Goal: Task Accomplishment & Management: Complete application form

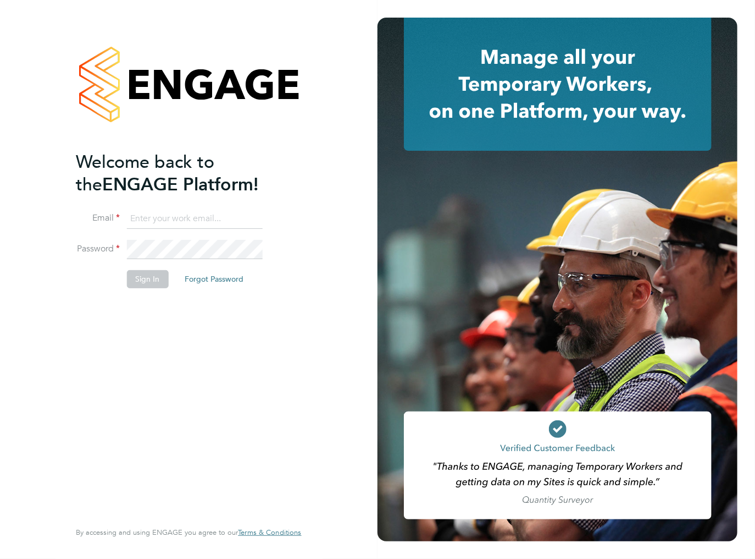
click at [145, 224] on input at bounding box center [194, 219] width 136 height 20
type input "ileana.salsano@thebestconnection.co.uk"
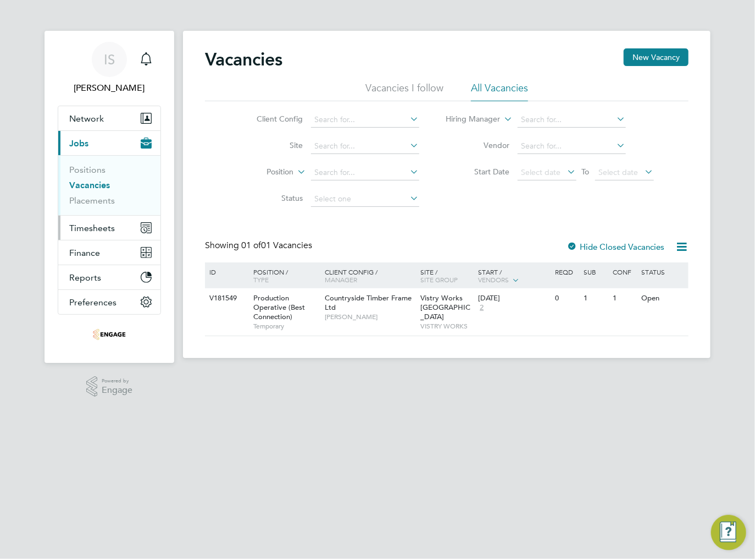
click at [91, 228] on span "Timesheets" at bounding box center [92, 228] width 46 height 10
click at [85, 230] on span "Timesheets" at bounding box center [92, 228] width 46 height 10
click at [81, 233] on button "Timesheets" at bounding box center [109, 228] width 102 height 24
click at [555, 169] on span "Select date" at bounding box center [542, 172] width 40 height 10
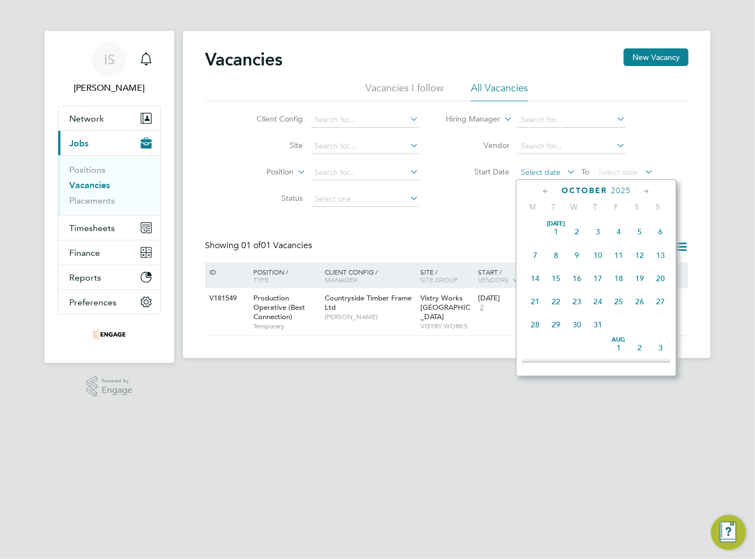
scroll to position [311, 0]
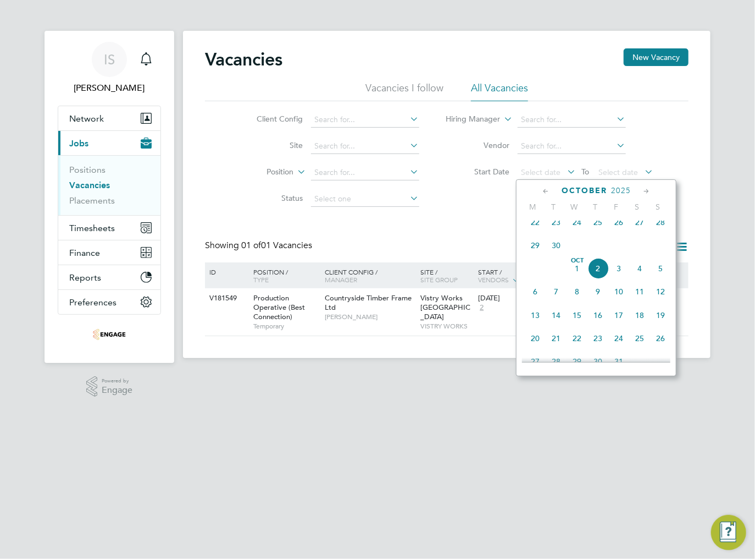
click at [423, 218] on div "Vacancies New Vacancy Vacancies I follow All Vacancies Client Config Site Posit…" at bounding box center [447, 192] width 484 height 288
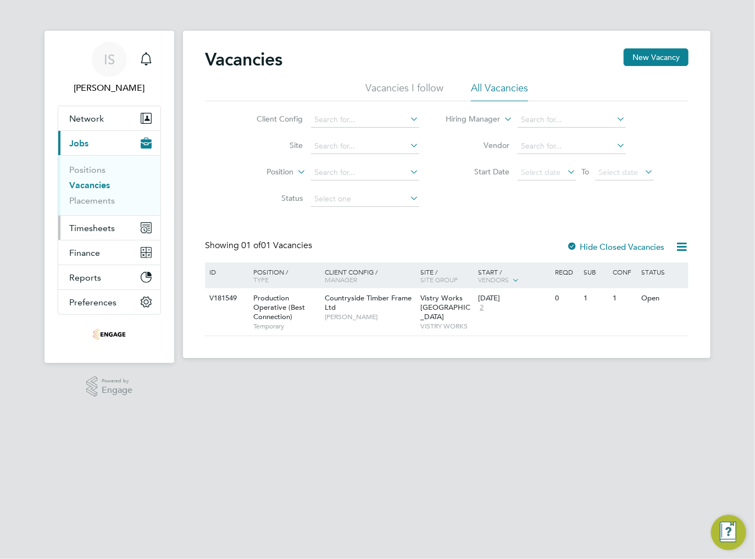
click at [98, 229] on span "Timesheets" at bounding box center [92, 228] width 46 height 10
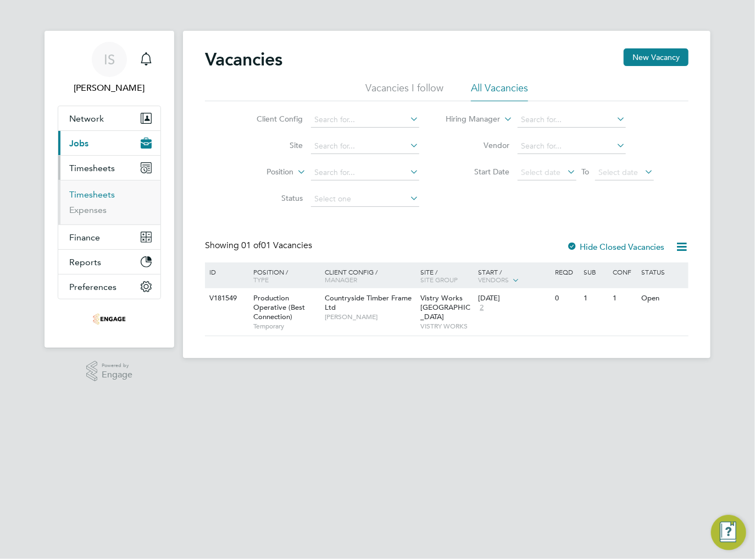
click at [82, 191] on link "Timesheets" at bounding box center [92, 194] width 46 height 10
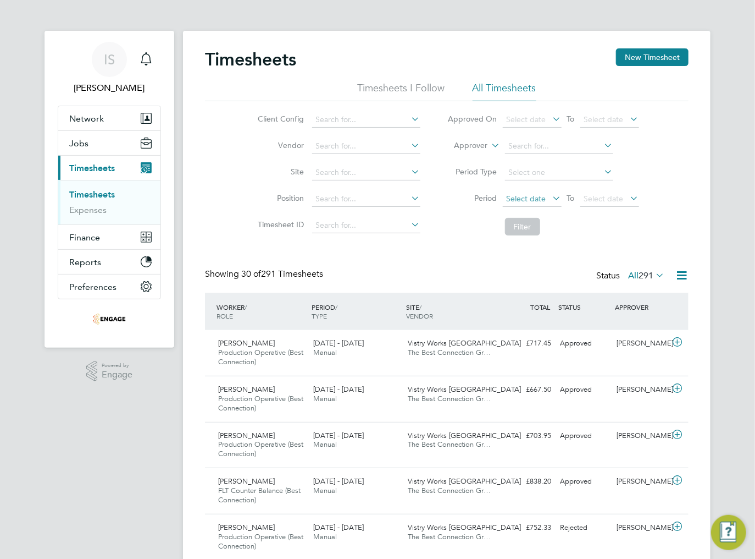
click at [545, 198] on span "Select date" at bounding box center [527, 199] width 40 height 10
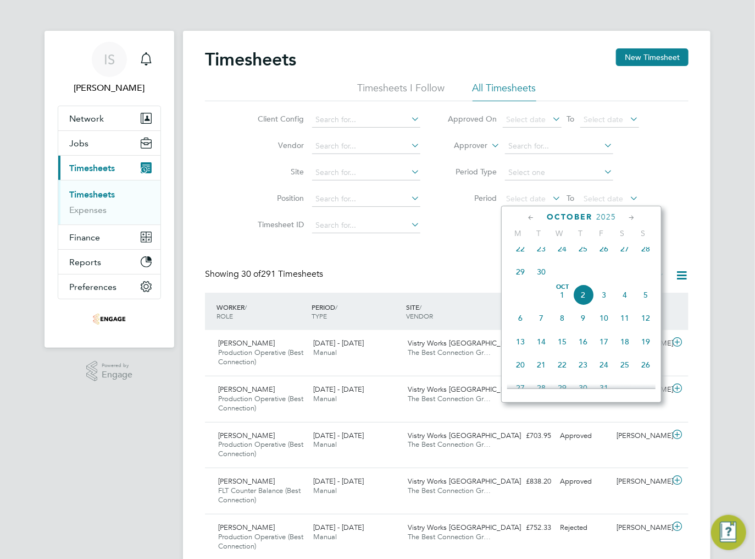
click at [515, 255] on span "22" at bounding box center [520, 248] width 21 height 21
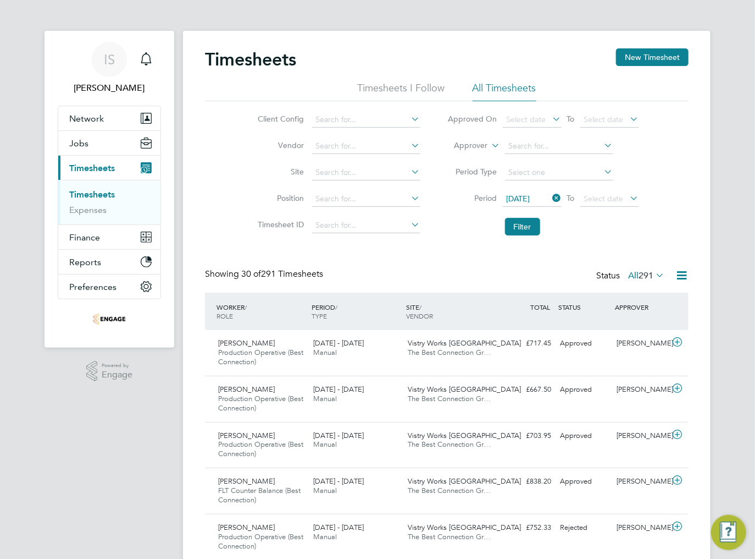
click at [531, 198] on span "22 Sep 2025" at bounding box center [519, 199] width 24 height 10
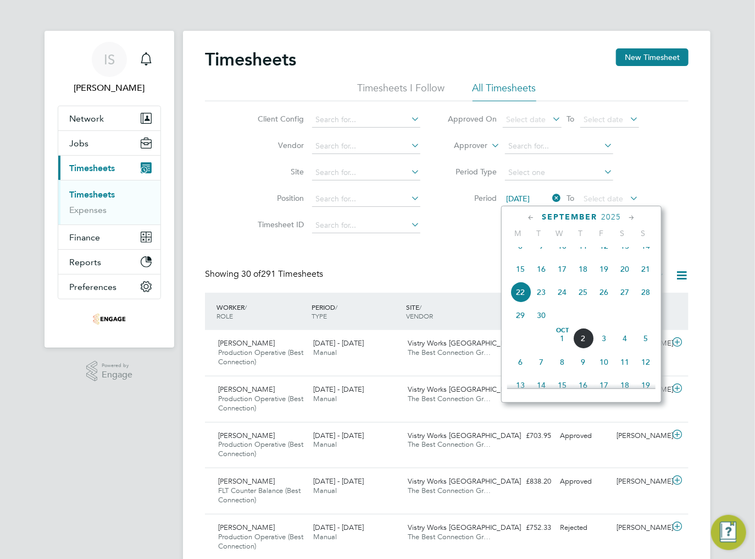
click at [522, 325] on span "29" at bounding box center [520, 315] width 21 height 21
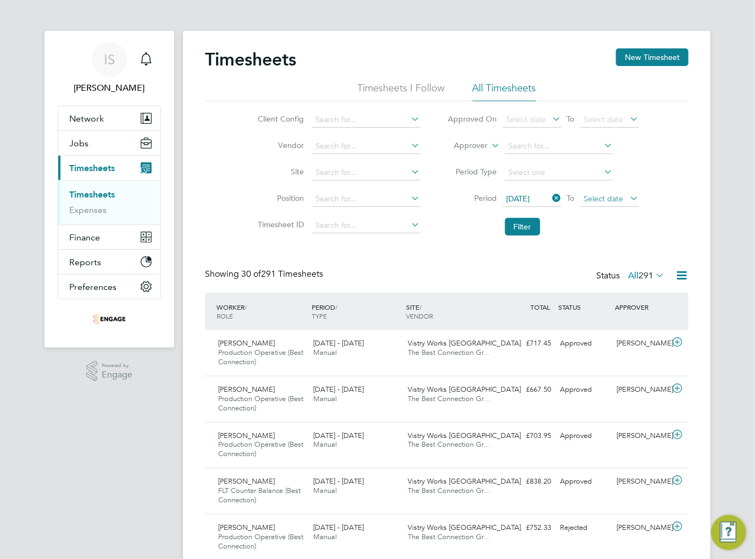
click at [618, 200] on span "Select date" at bounding box center [604, 199] width 40 height 10
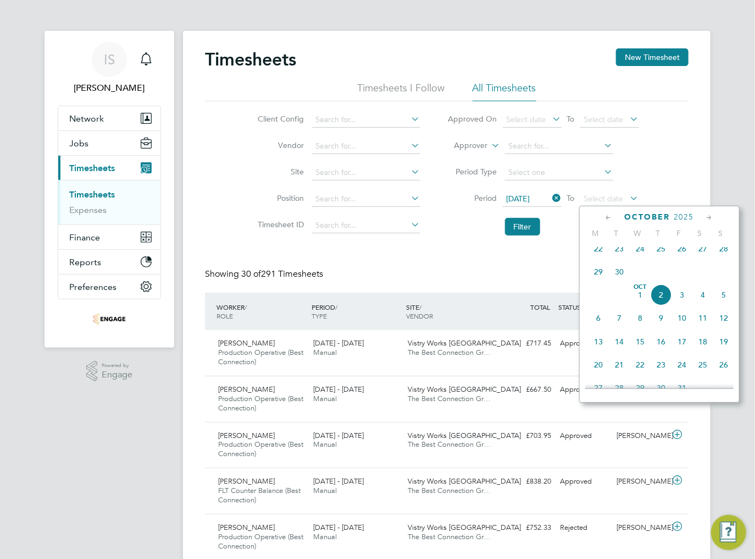
click at [719, 303] on span "5" at bounding box center [724, 294] width 21 height 21
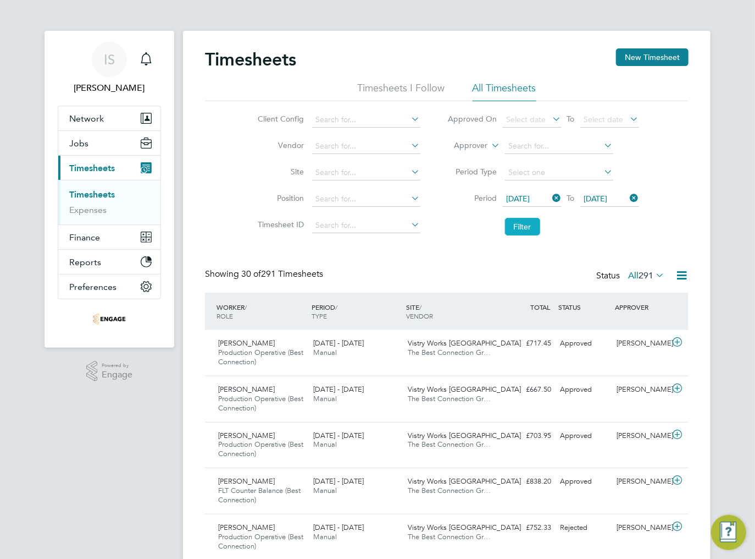
click at [526, 222] on button "Filter" at bounding box center [522, 227] width 35 height 18
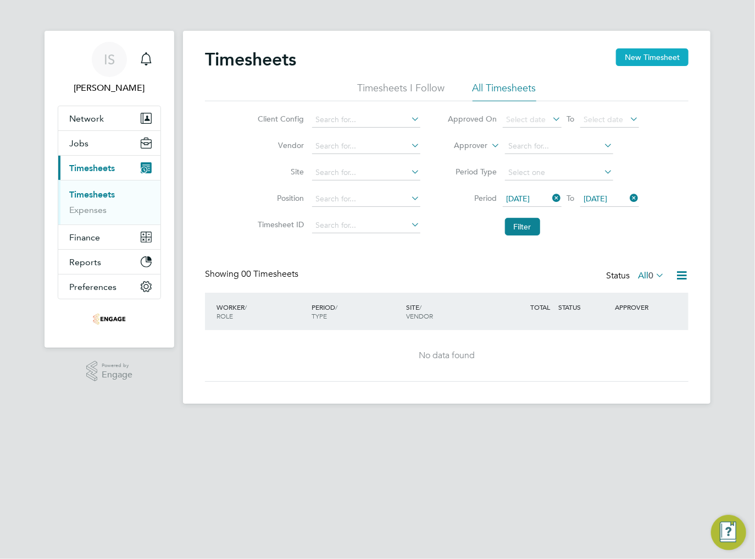
click at [639, 62] on button "New Timesheet" at bounding box center [652, 57] width 73 height 18
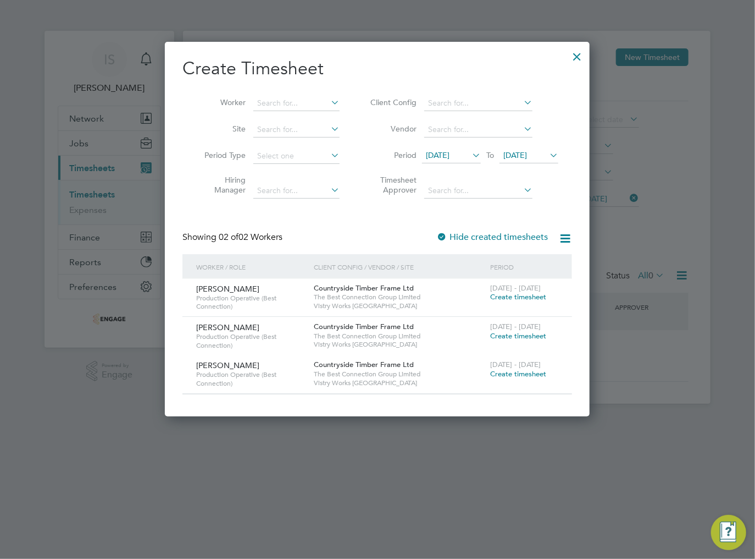
click at [451, 145] on li "Period 18 Sep 2025 To 25 Sep 2025" at bounding box center [463, 156] width 219 height 26
click at [450, 154] on span "[DATE]" at bounding box center [438, 155] width 24 height 10
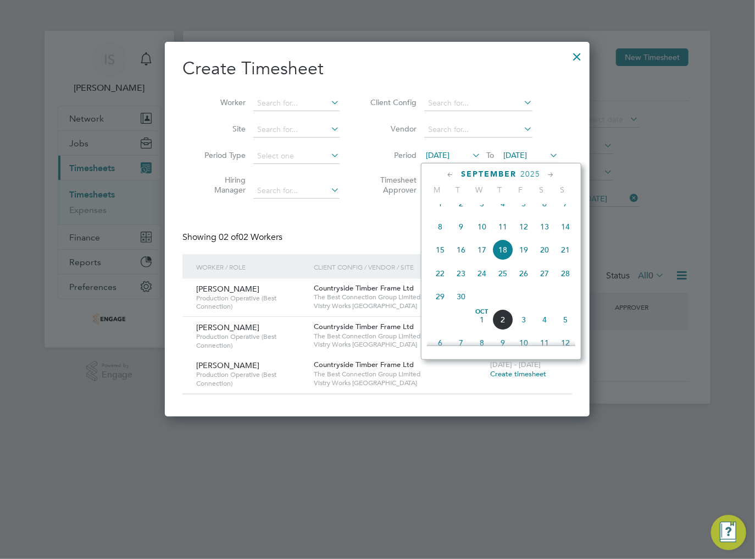
click at [440, 303] on span "29" at bounding box center [440, 296] width 21 height 21
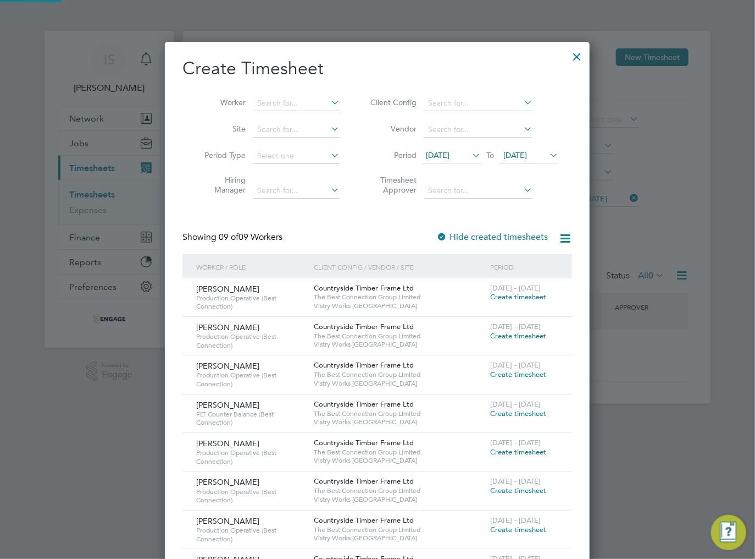
click at [526, 159] on span "[DATE]" at bounding box center [516, 155] width 24 height 10
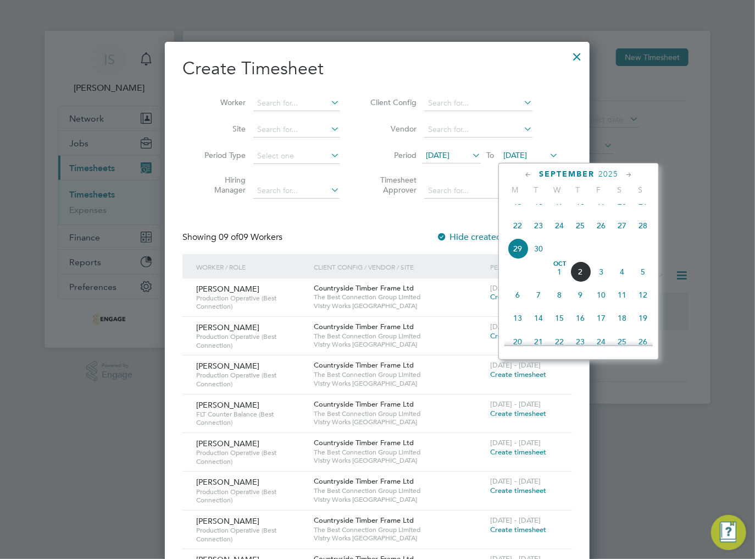
click at [645, 282] on span "5" at bounding box center [643, 271] width 21 height 21
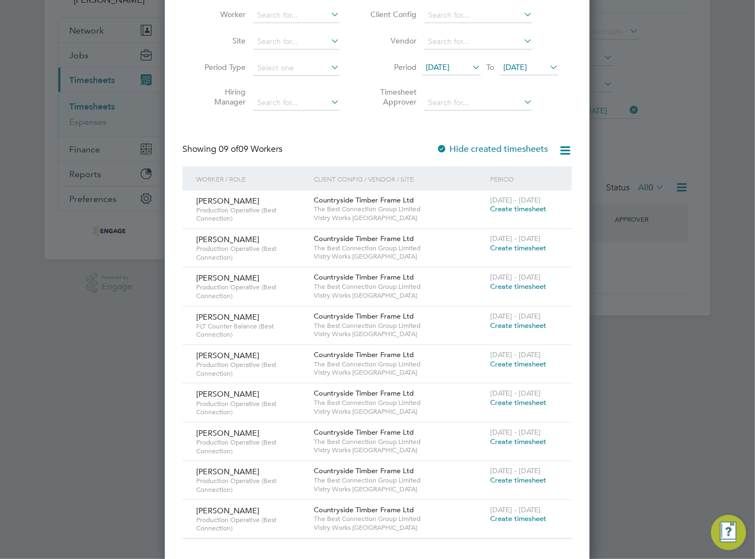
click at [152, 373] on div at bounding box center [377, 279] width 755 height 559
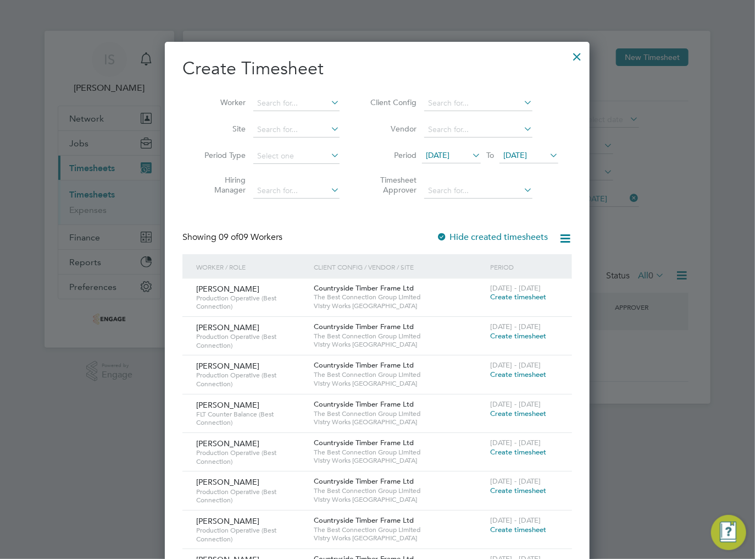
click at [578, 57] on div at bounding box center [577, 54] width 20 height 20
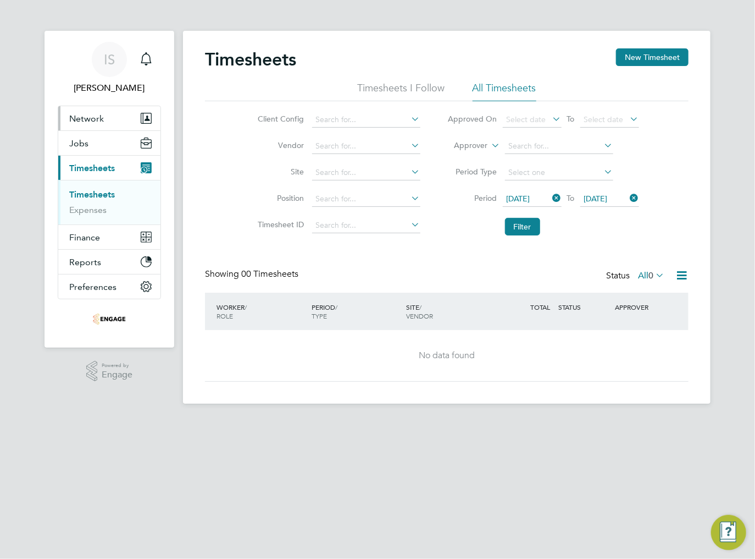
click at [91, 119] on span "Network" at bounding box center [86, 118] width 35 height 10
click at [91, 117] on span "Network" at bounding box center [86, 118] width 35 height 10
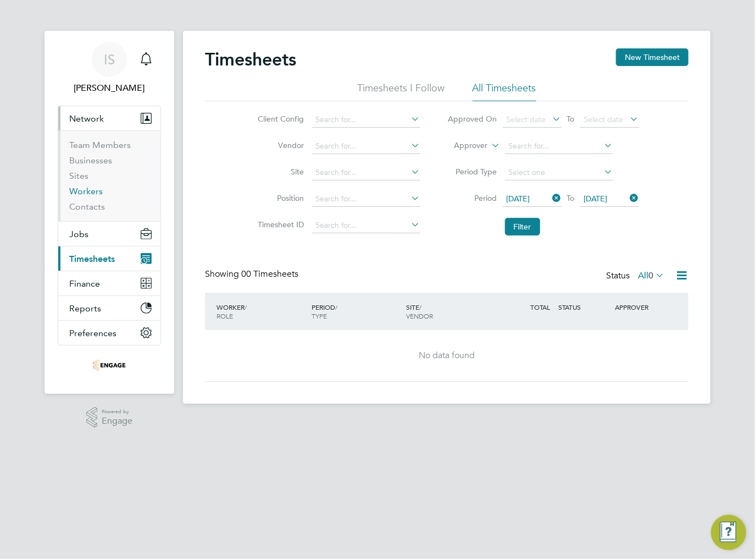
click at [81, 192] on link "Workers" at bounding box center [86, 191] width 34 height 10
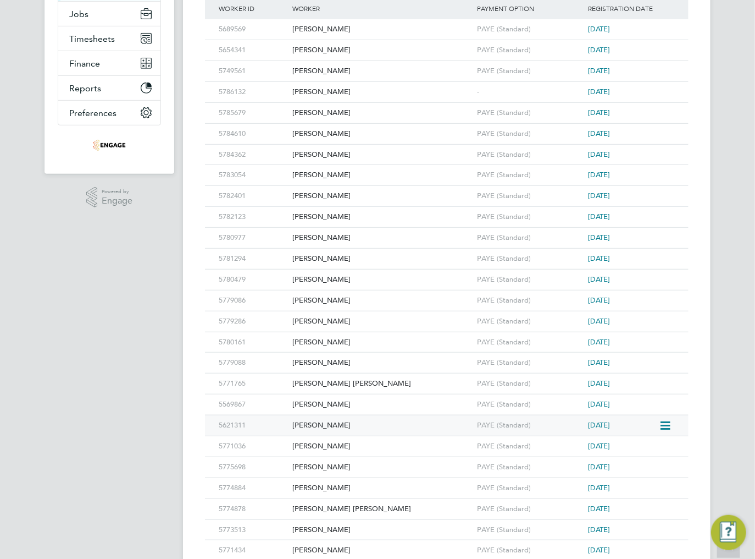
click at [313, 424] on div "[PERSON_NAME]" at bounding box center [382, 425] width 185 height 20
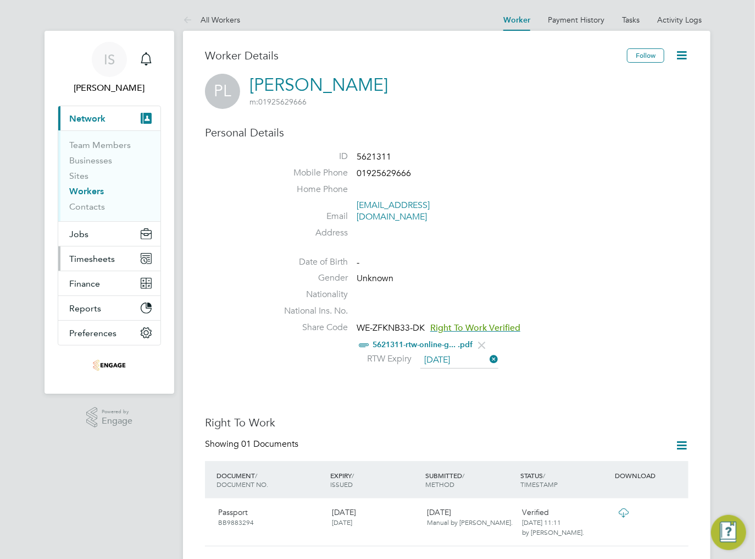
click at [86, 259] on span "Timesheets" at bounding box center [92, 258] width 46 height 10
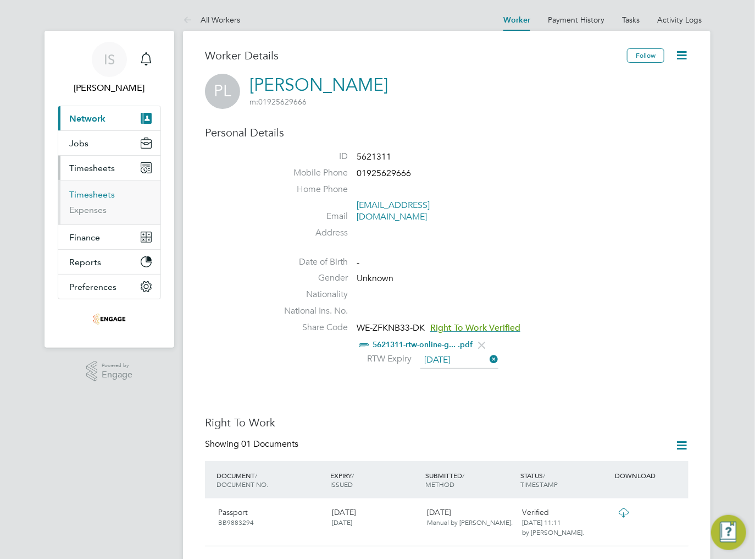
click at [90, 194] on link "Timesheets" at bounding box center [92, 194] width 46 height 10
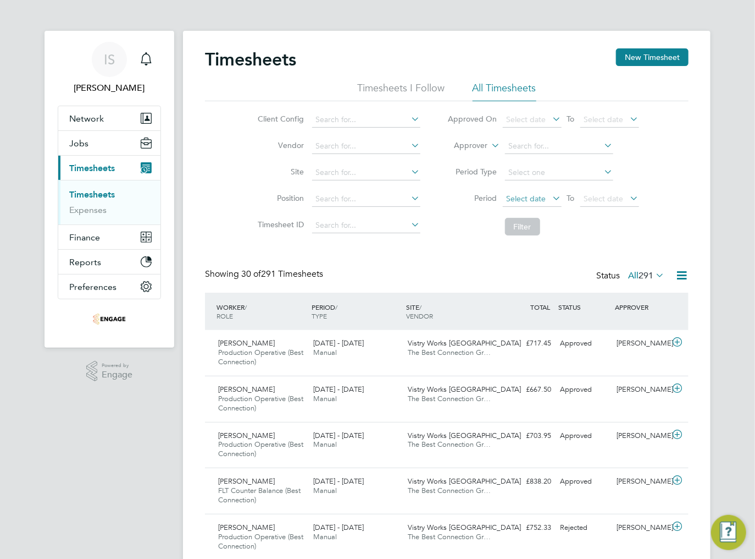
click at [537, 202] on span "Select date" at bounding box center [527, 199] width 40 height 10
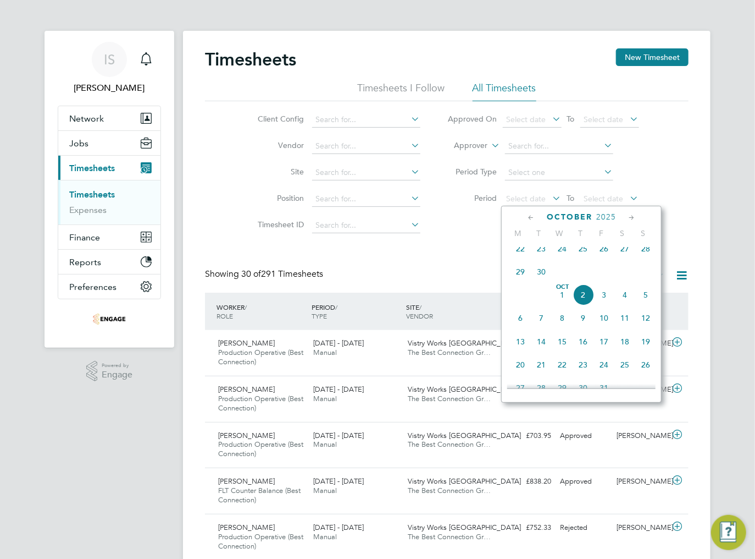
click at [519, 282] on span "29" at bounding box center [520, 271] width 21 height 21
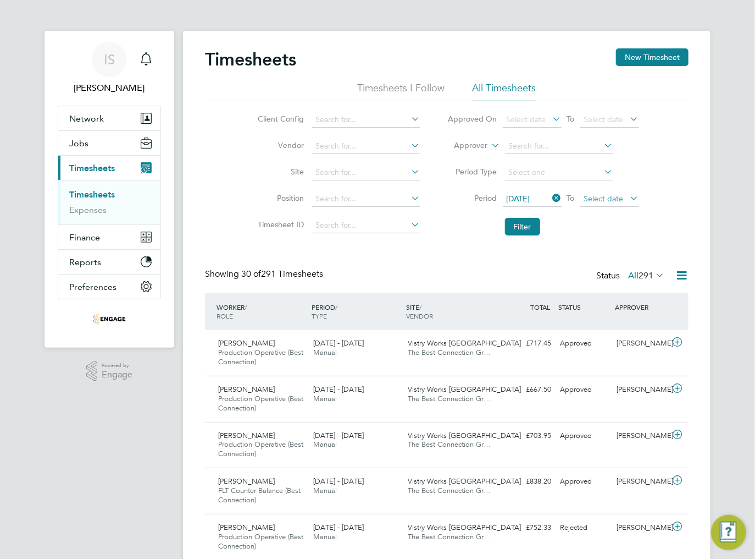
click at [618, 200] on span "Select date" at bounding box center [604, 199] width 40 height 10
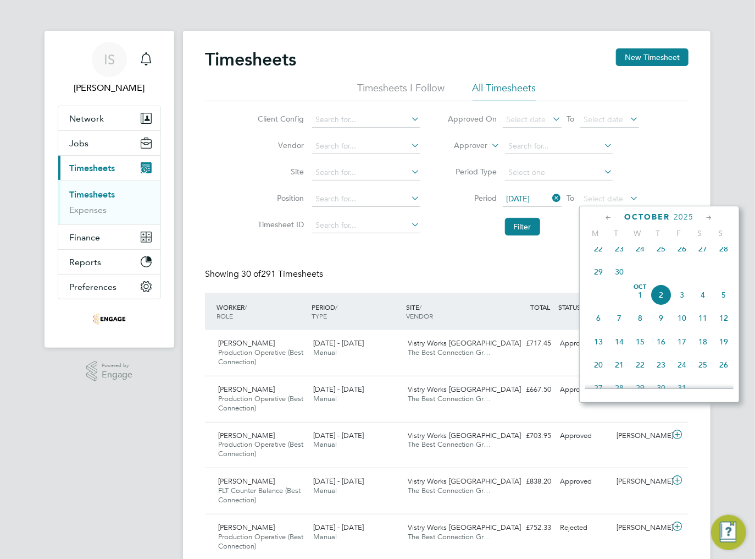
click at [723, 303] on span "5" at bounding box center [724, 294] width 21 height 21
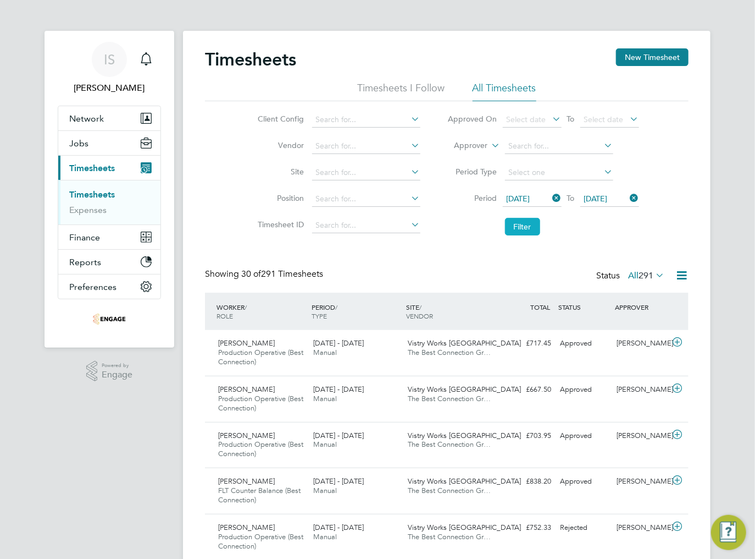
click at [526, 227] on button "Filter" at bounding box center [522, 227] width 35 height 18
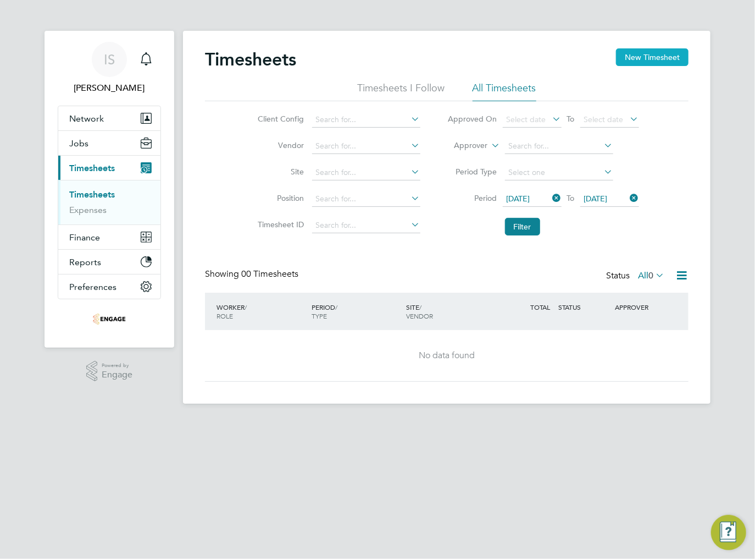
click at [665, 60] on button "New Timesheet" at bounding box center [652, 57] width 73 height 18
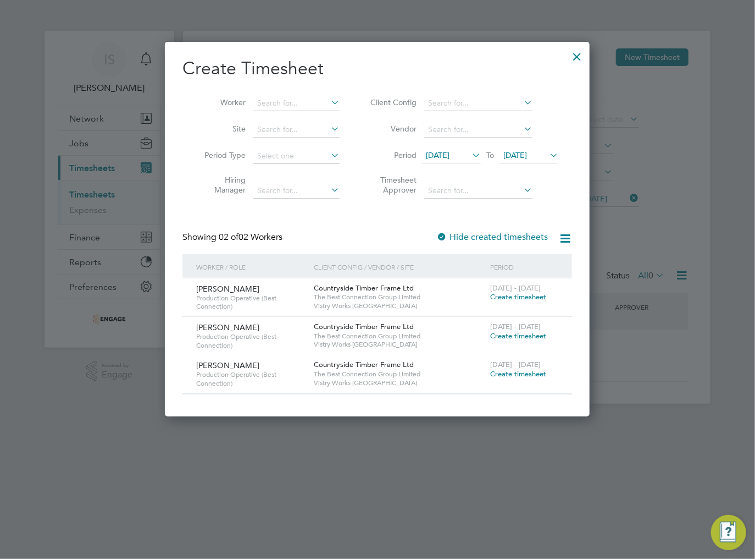
click at [443, 156] on span "[DATE]" at bounding box center [438, 155] width 24 height 10
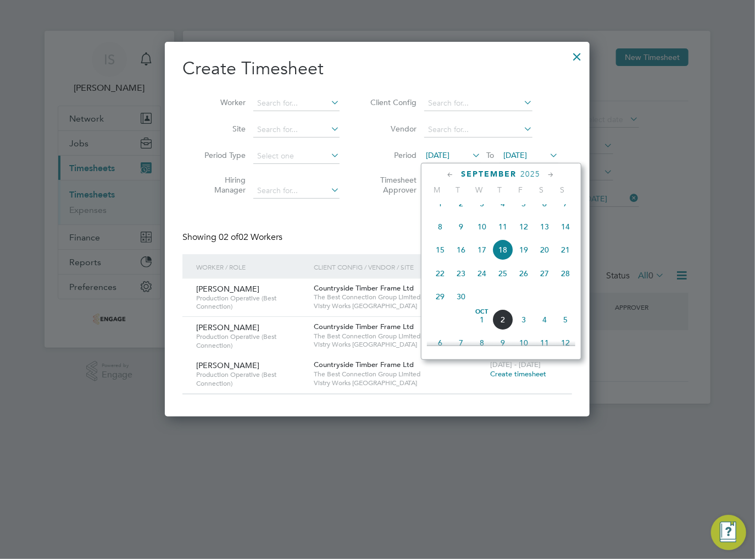
click at [439, 307] on span "29" at bounding box center [440, 296] width 21 height 21
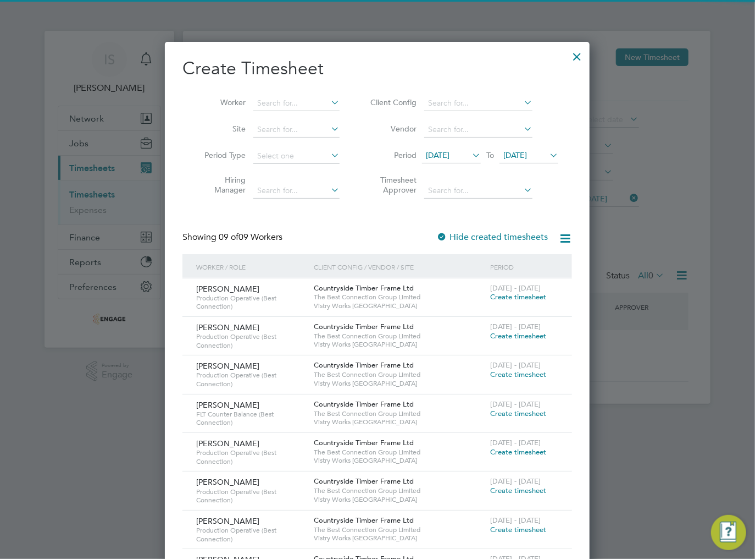
click at [527, 158] on span "[DATE]" at bounding box center [516, 155] width 24 height 10
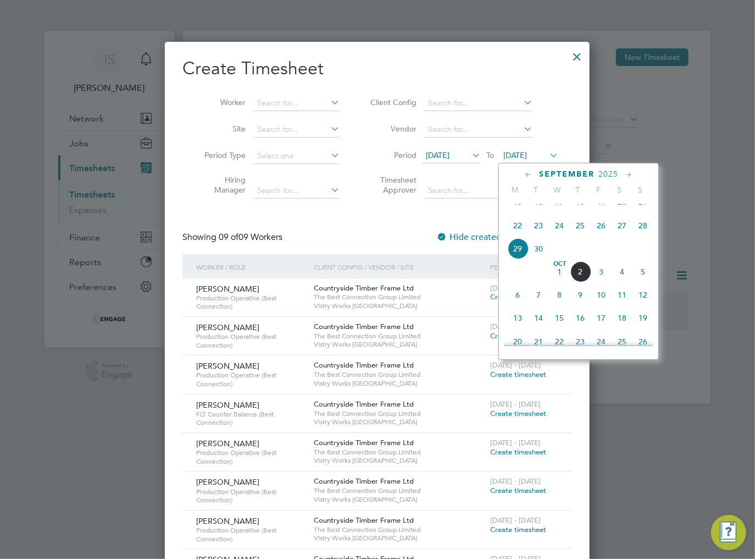
click at [644, 282] on span "5" at bounding box center [643, 271] width 21 height 21
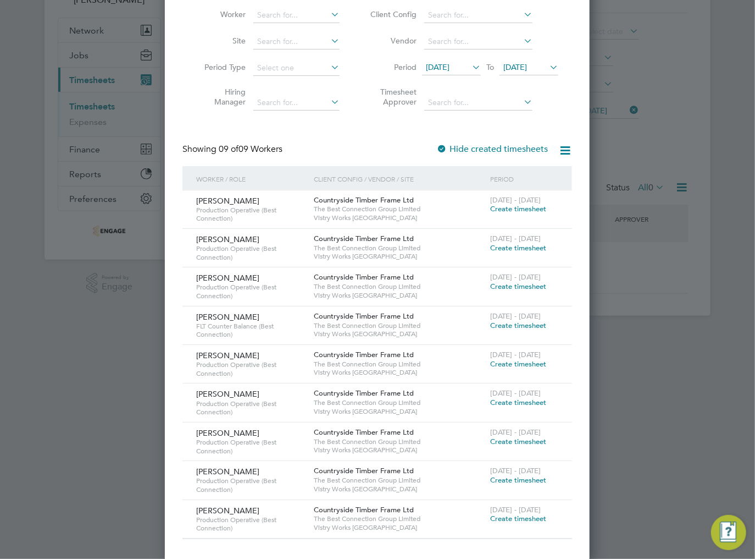
click at [652, 147] on div at bounding box center [377, 279] width 755 height 559
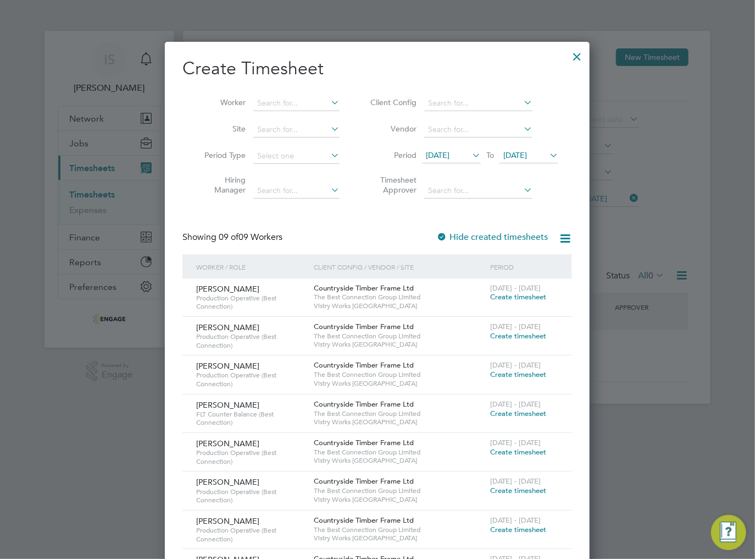
click at [581, 56] on div at bounding box center [577, 54] width 20 height 20
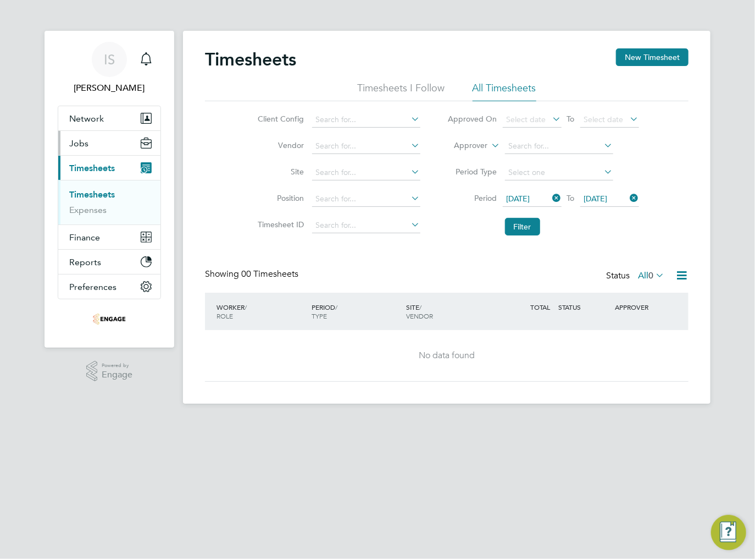
click at [77, 149] on button "Jobs" at bounding box center [109, 143] width 102 height 24
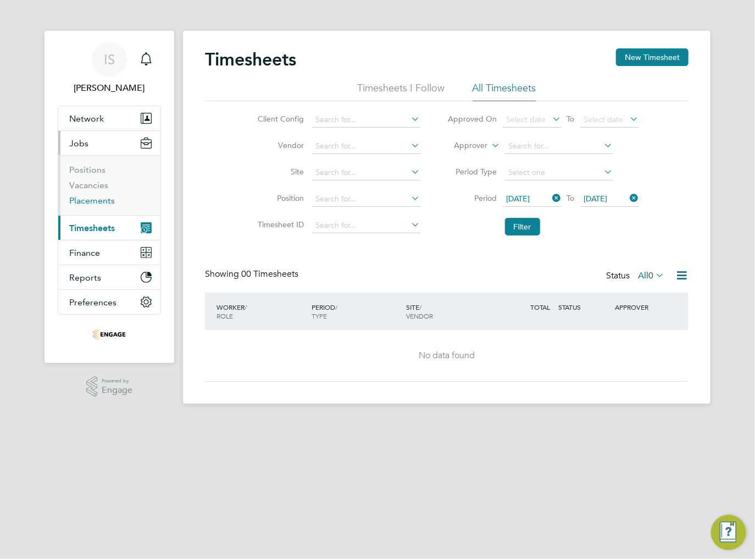
click at [84, 201] on link "Placements" at bounding box center [92, 200] width 46 height 10
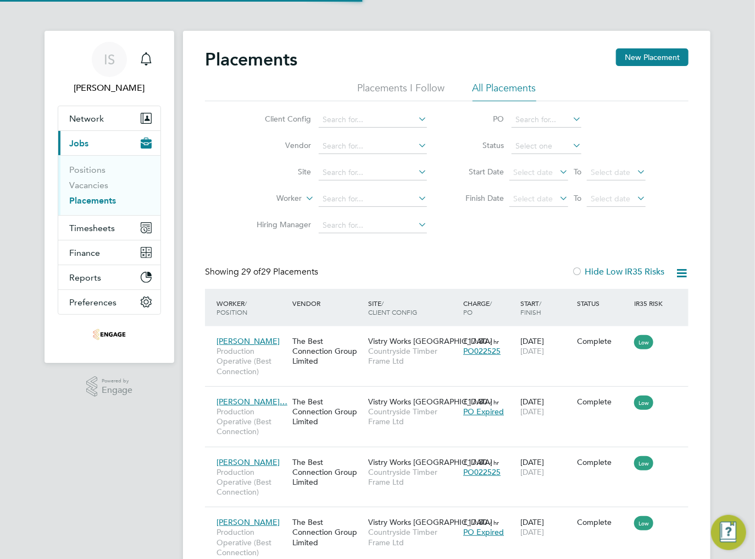
scroll to position [52, 76]
click at [107, 229] on span "Timesheets" at bounding box center [92, 228] width 46 height 10
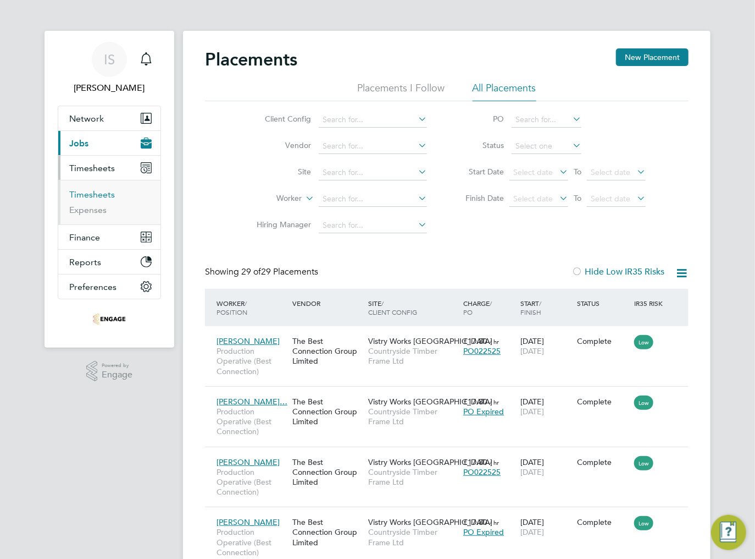
click at [95, 192] on link "Timesheets" at bounding box center [92, 194] width 46 height 10
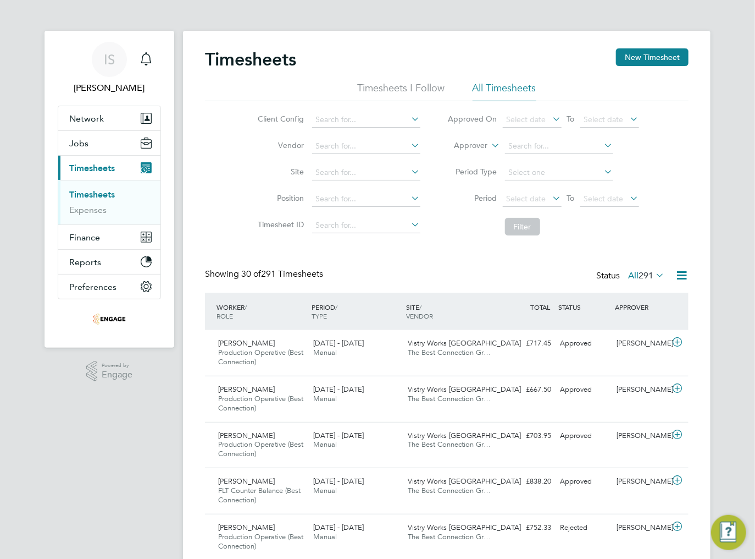
click at [551, 197] on icon at bounding box center [551, 197] width 0 height 15
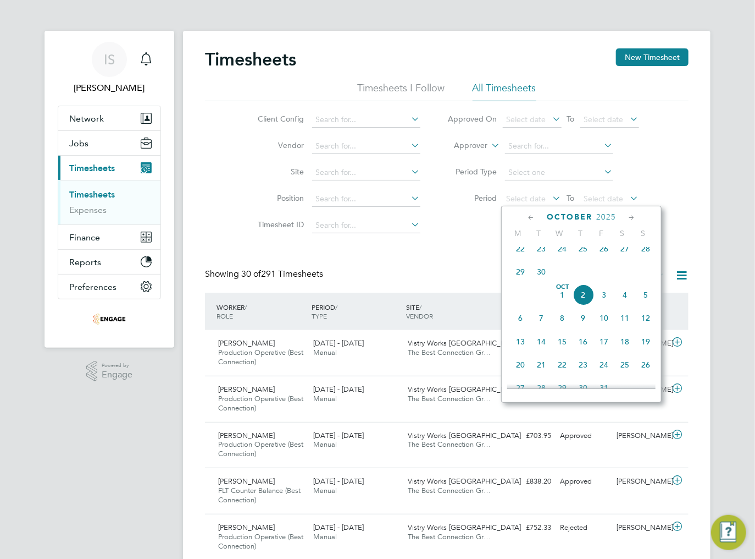
click at [519, 279] on span "29" at bounding box center [520, 271] width 21 height 21
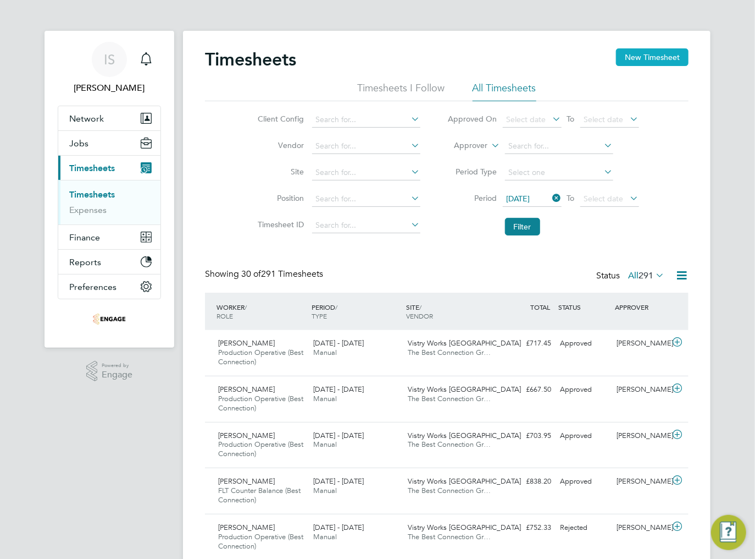
click at [648, 58] on button "New Timesheet" at bounding box center [652, 57] width 73 height 18
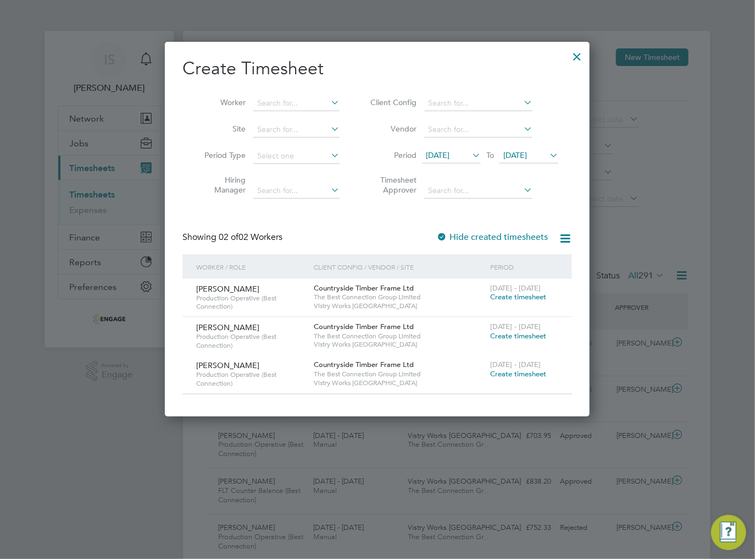
click at [440, 161] on span "[DATE]" at bounding box center [451, 155] width 59 height 15
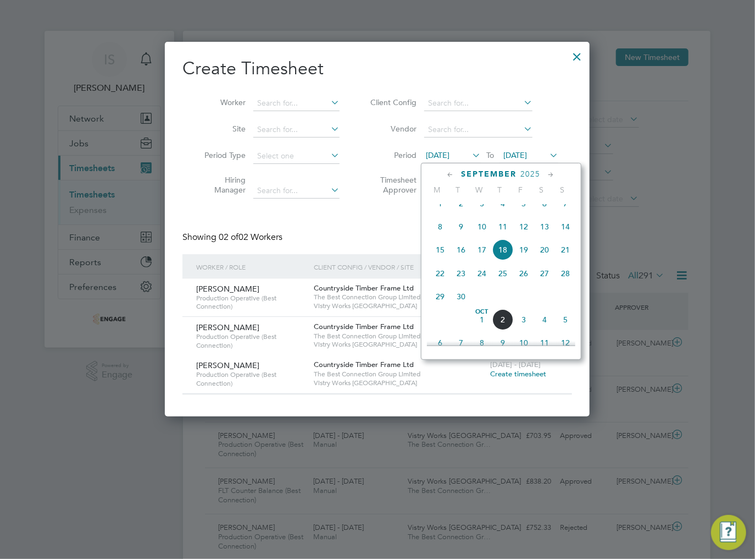
click at [439, 307] on span "29" at bounding box center [440, 296] width 21 height 21
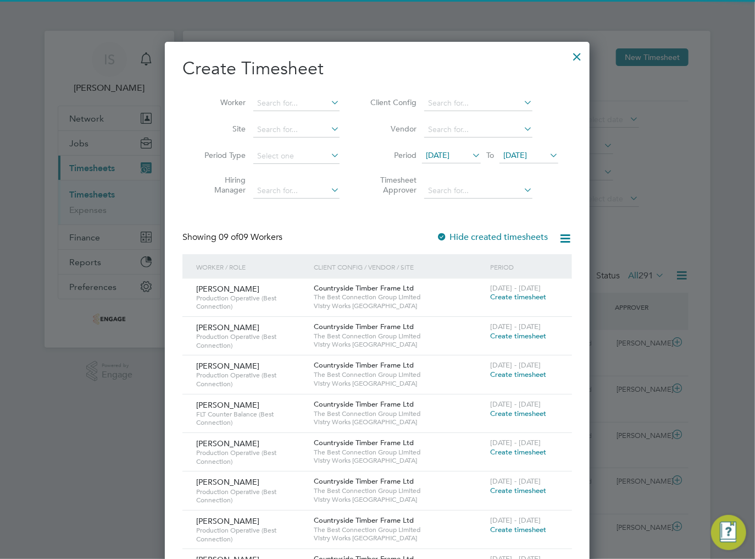
click at [527, 158] on span "[DATE]" at bounding box center [516, 155] width 24 height 10
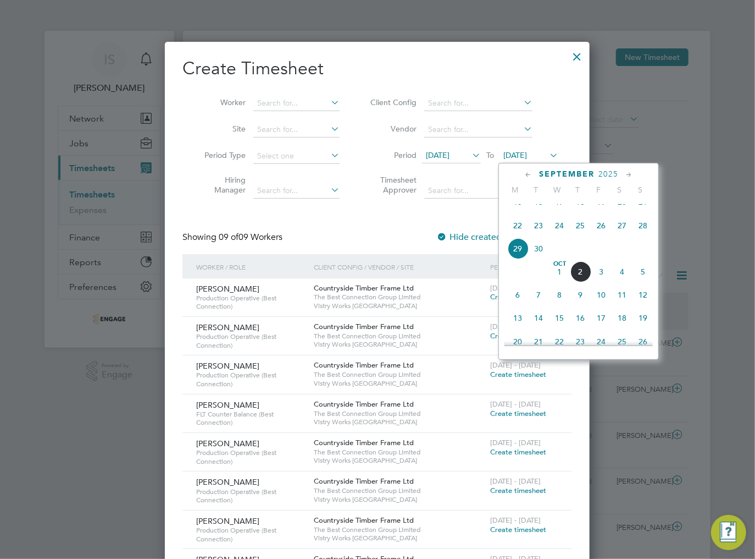
click at [640, 282] on span "5" at bounding box center [643, 271] width 21 height 21
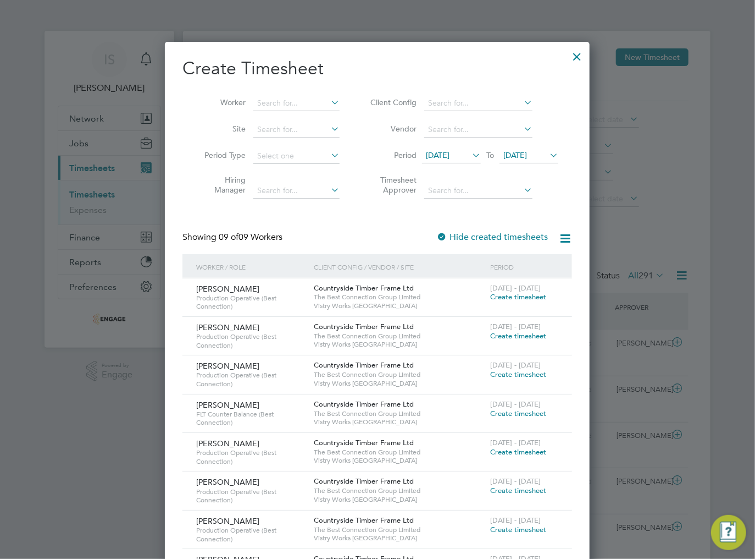
click at [578, 56] on div at bounding box center [577, 54] width 20 height 20
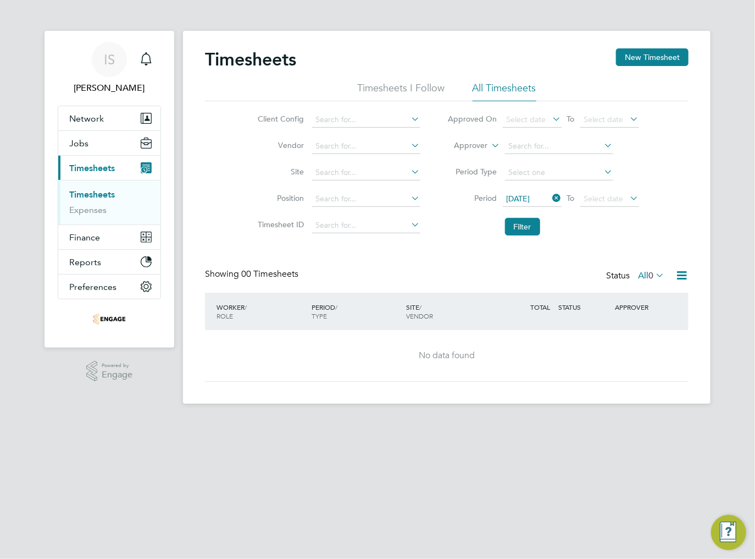
click at [80, 201] on li "Timesheets" at bounding box center [110, 196] width 82 height 15
click at [83, 194] on link "Timesheets" at bounding box center [92, 194] width 46 height 10
click at [87, 194] on link "Timesheets" at bounding box center [92, 194] width 46 height 10
click at [551, 198] on icon at bounding box center [551, 197] width 0 height 15
click at [532, 205] on span "Select date" at bounding box center [532, 199] width 59 height 15
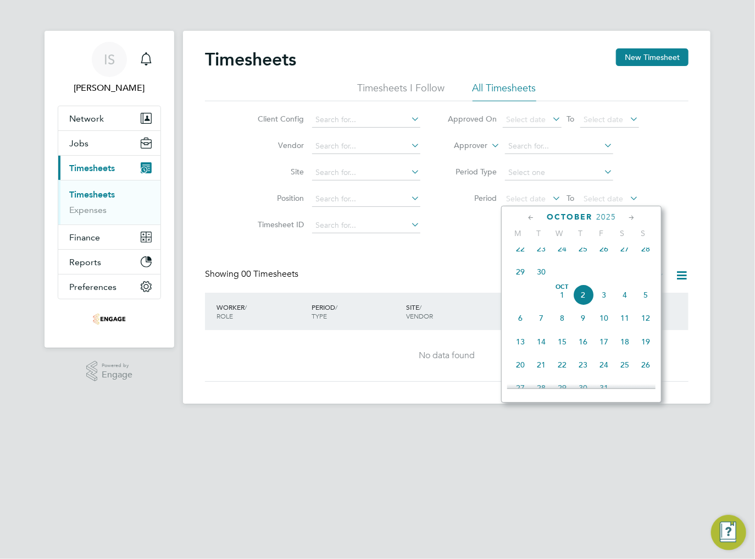
click at [517, 255] on span "22" at bounding box center [520, 248] width 21 height 21
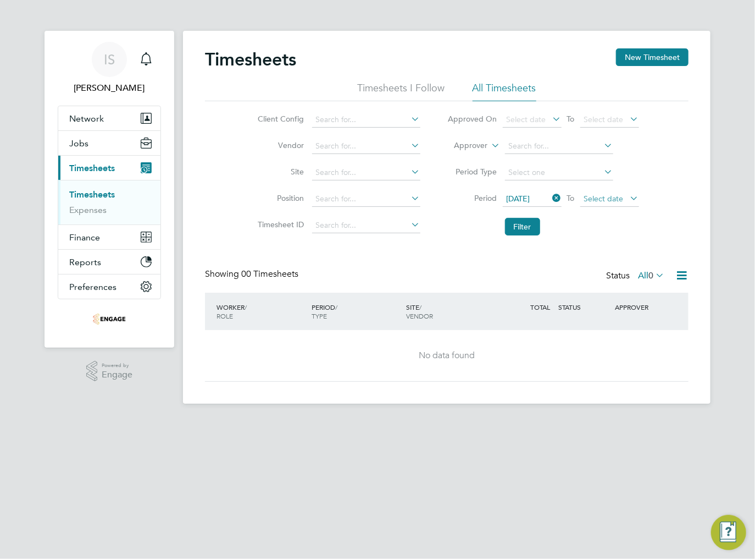
click at [623, 201] on span "Select date" at bounding box center [610, 199] width 59 height 15
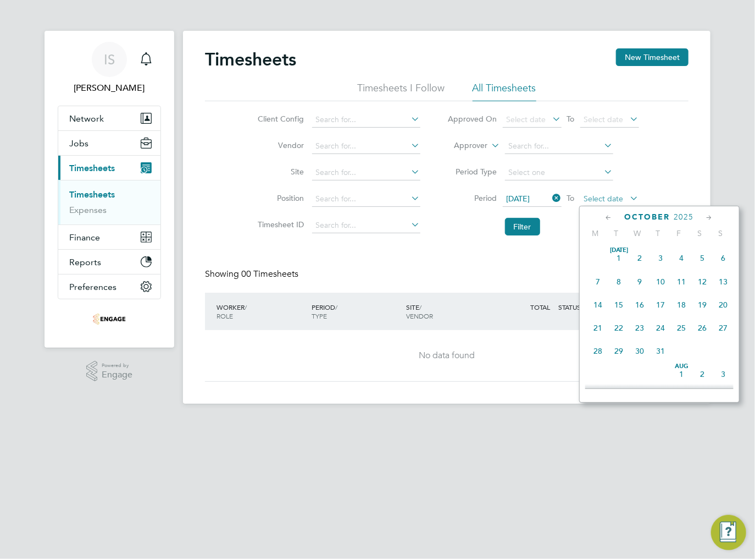
scroll to position [311, 0]
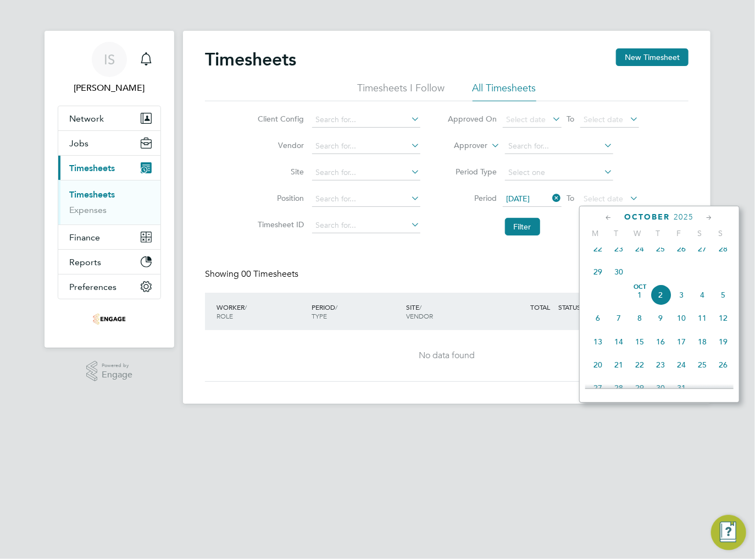
click at [730, 256] on span "28" at bounding box center [724, 248] width 21 height 21
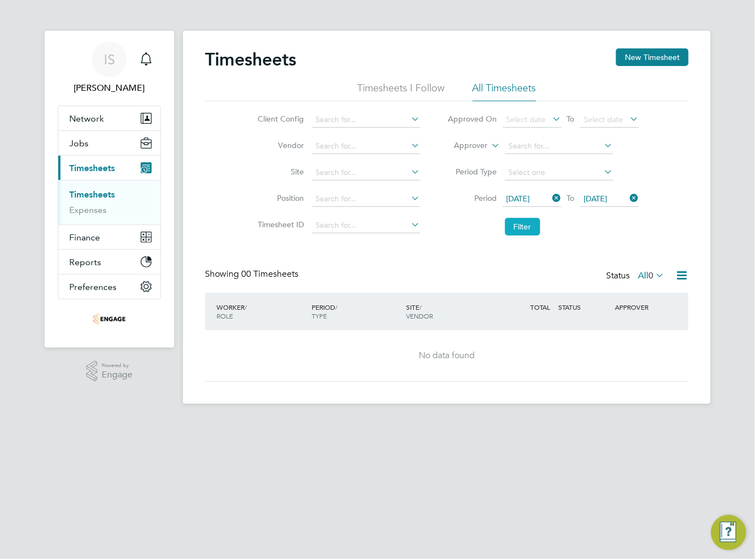
click at [515, 234] on button "Filter" at bounding box center [522, 227] width 35 height 18
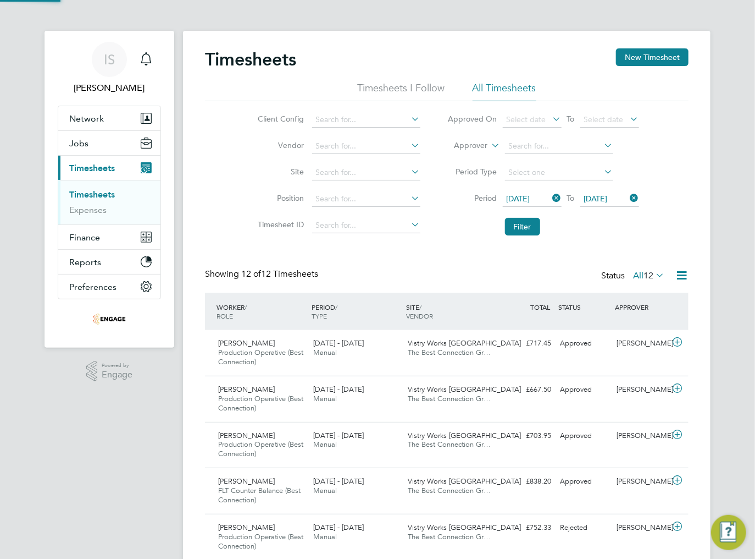
scroll to position [37, 96]
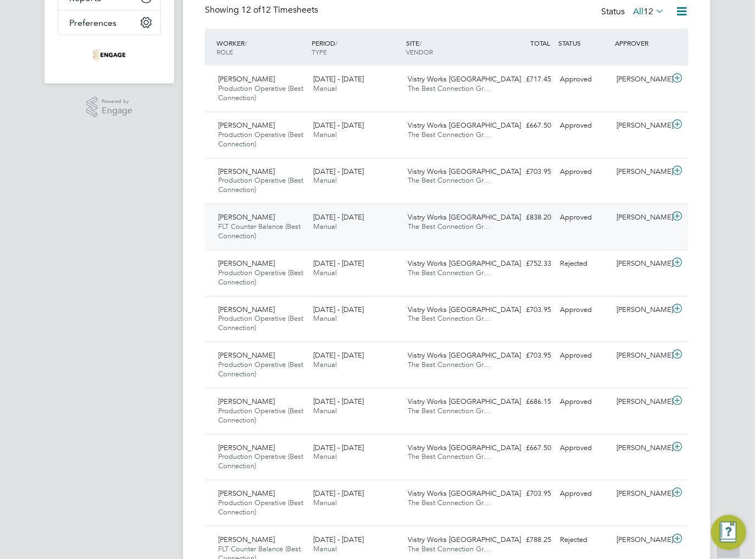
click at [524, 230] on div "Alistar Worrall FLT Counter Balance (Best Connection) 22 - 28 Sep 2025 22 - 28 …" at bounding box center [447, 226] width 484 height 46
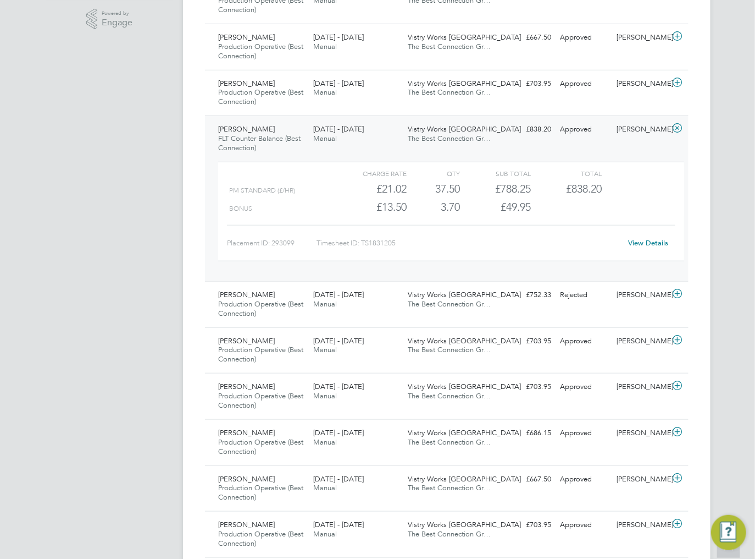
click at [644, 239] on link "View Details" at bounding box center [649, 242] width 40 height 9
click at [336, 141] on span "Manual" at bounding box center [325, 138] width 24 height 9
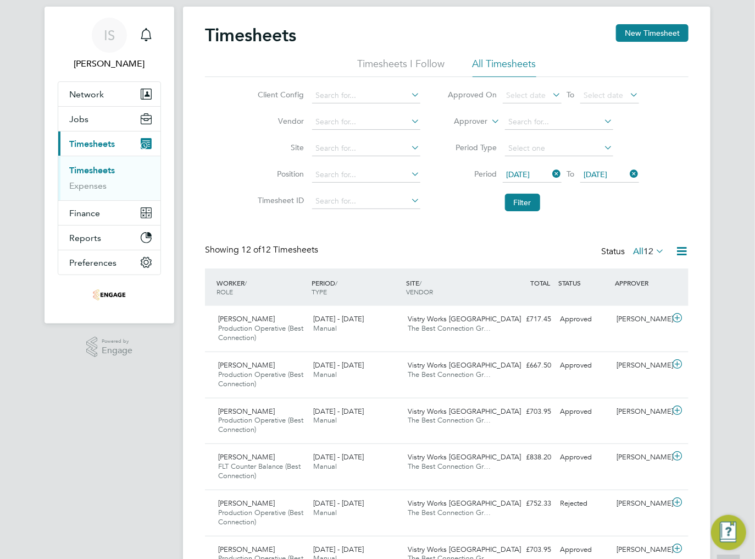
scroll to position [0, 0]
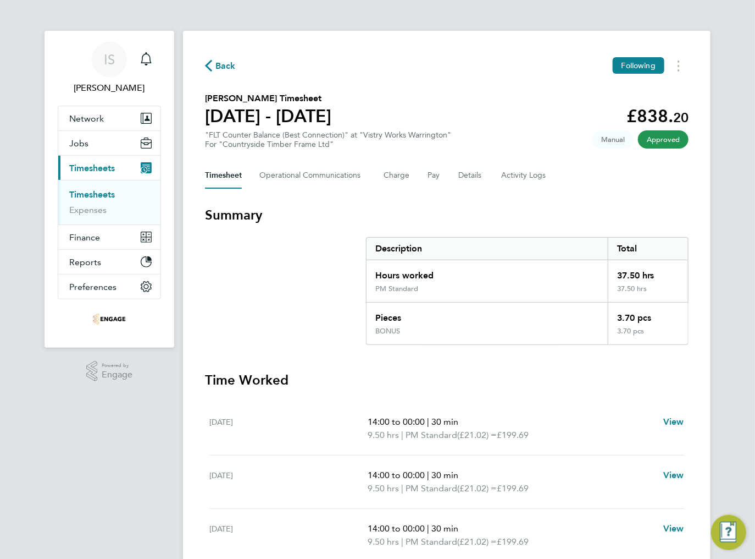
click at [208, 59] on button "Back" at bounding box center [220, 66] width 31 height 14
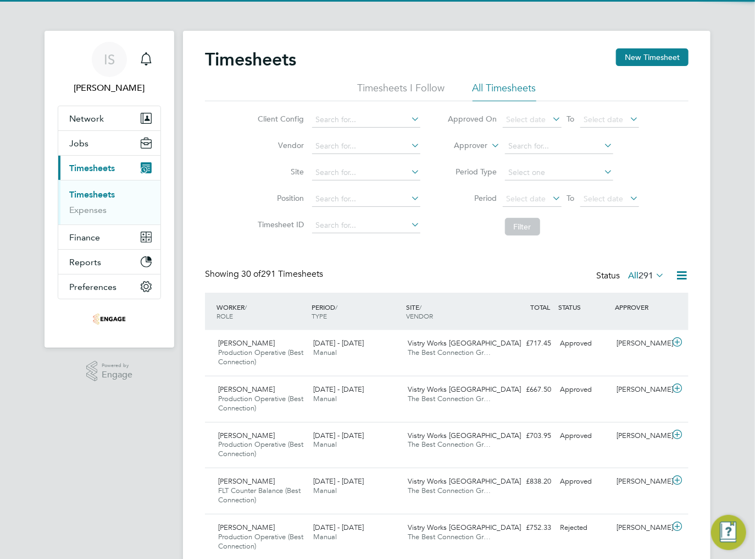
click at [551, 196] on icon at bounding box center [551, 197] width 0 height 15
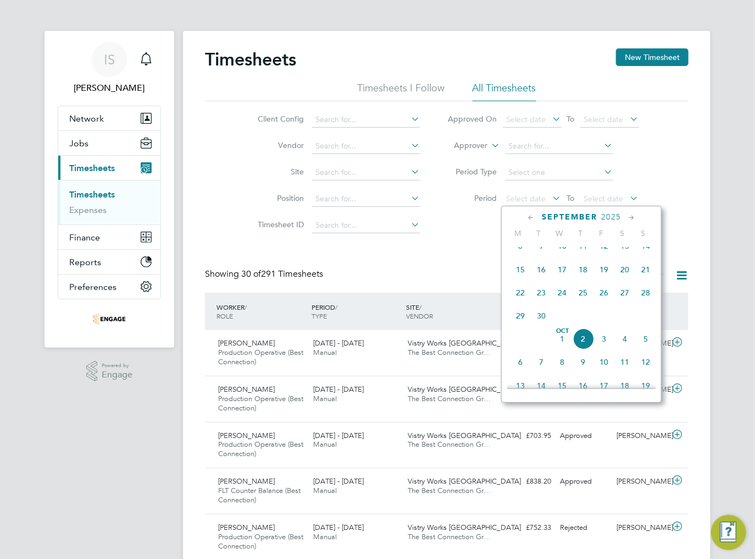
click at [520, 277] on span "15" at bounding box center [520, 269] width 21 height 21
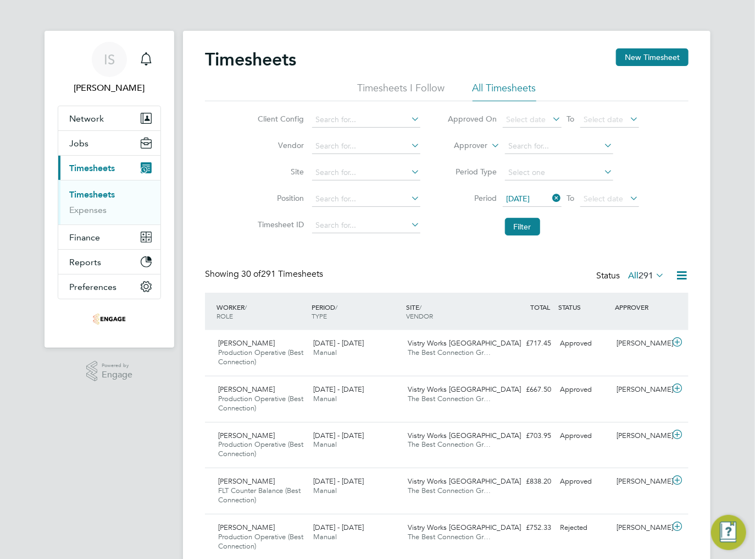
drag, startPoint x: 520, startPoint y: 277, endPoint x: 484, endPoint y: 240, distance: 51.3
click at [484, 240] on li "Filter" at bounding box center [543, 226] width 219 height 29
click at [608, 206] on span "Select date" at bounding box center [610, 199] width 59 height 15
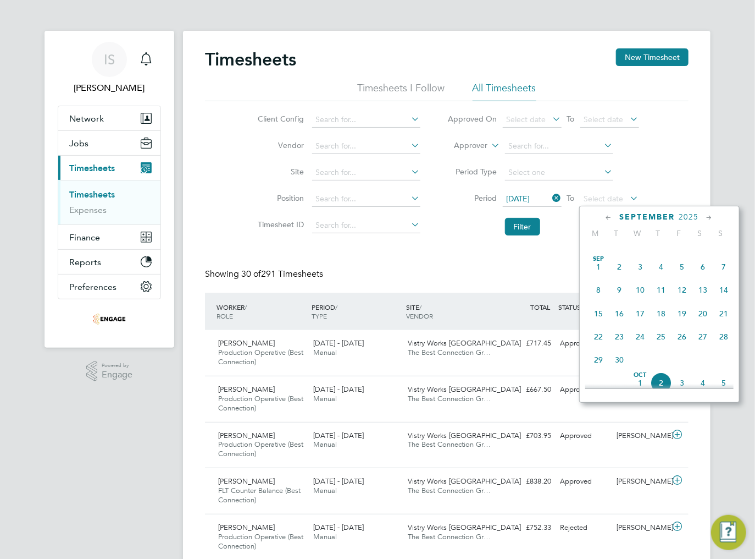
click at [725, 321] on span "21" at bounding box center [724, 313] width 21 height 21
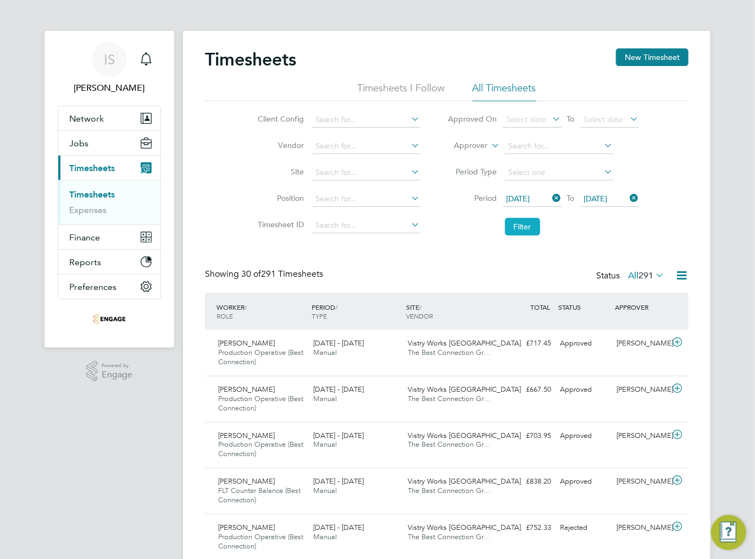
click at [517, 221] on button "Filter" at bounding box center [522, 227] width 35 height 18
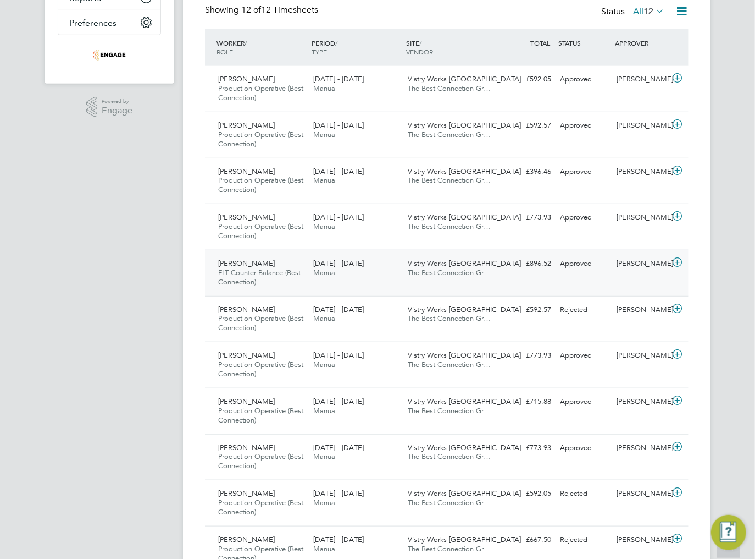
click at [486, 278] on div "Vistry Works Warrington The Best Connection Gr…" at bounding box center [451, 268] width 95 height 27
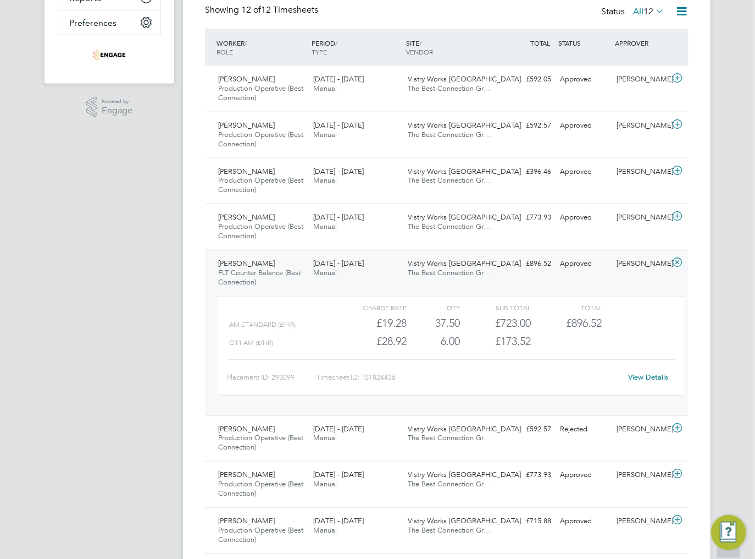
click at [653, 378] on link "View Details" at bounding box center [649, 376] width 40 height 9
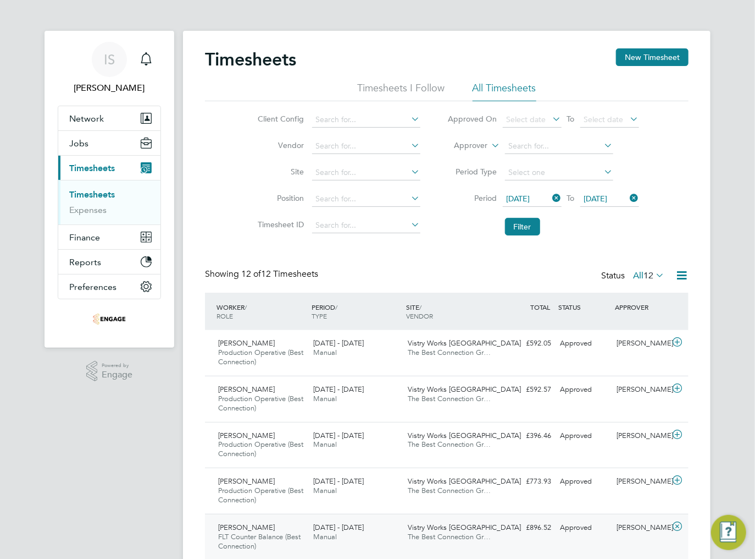
click at [551, 197] on icon at bounding box center [551, 197] width 0 height 15
click at [628, 198] on icon at bounding box center [628, 197] width 0 height 15
click at [606, 240] on li "Filter" at bounding box center [543, 226] width 219 height 29
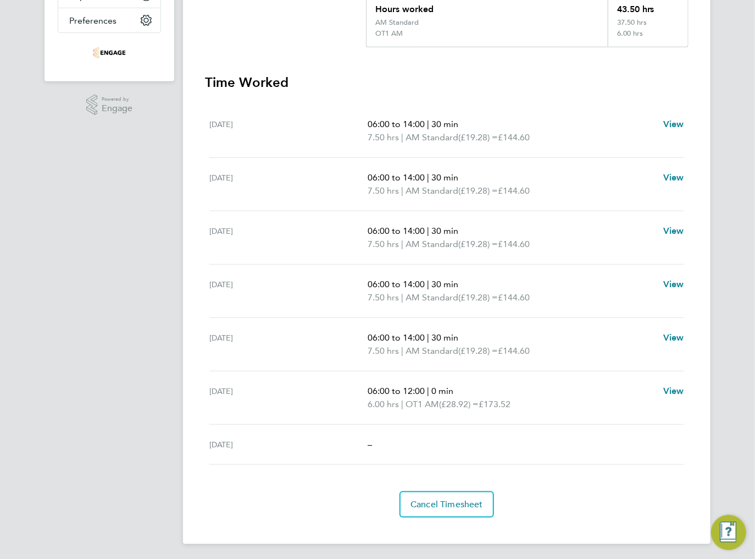
scroll to position [267, 0]
drag, startPoint x: 369, startPoint y: 403, endPoint x: 517, endPoint y: 406, distance: 147.9
click at [517, 406] on p "6.00 hrs | OT1 AM (£28.92) = £173.52" at bounding box center [511, 403] width 287 height 13
click at [533, 406] on p "6.00 hrs | OT1 AM (£28.92) = £173.52" at bounding box center [511, 403] width 287 height 13
drag, startPoint x: 412, startPoint y: 405, endPoint x: 476, endPoint y: 404, distance: 63.8
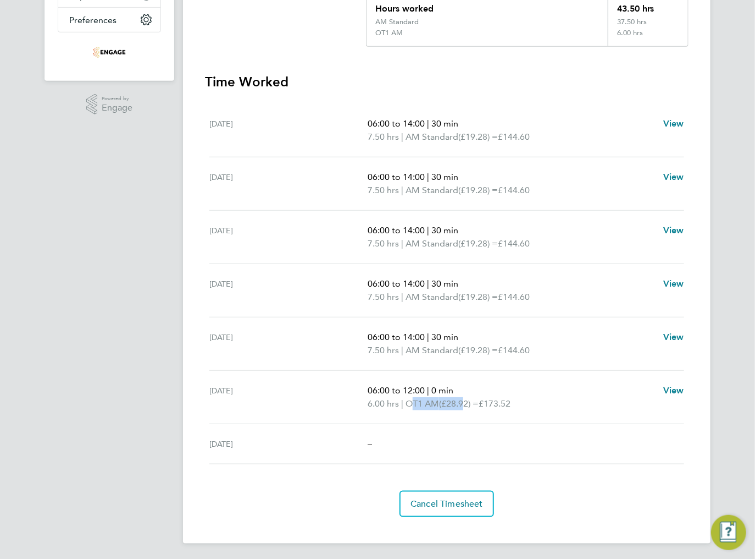
click at [467, 405] on p "6.00 hrs | OT1 AM (£28.92) = £173.52" at bounding box center [511, 403] width 287 height 13
click at [476, 404] on span "(£28.92) =" at bounding box center [459, 403] width 40 height 10
click at [509, 401] on span "£173.52" at bounding box center [495, 403] width 32 height 10
drag, startPoint x: 411, startPoint y: 403, endPoint x: 442, endPoint y: 403, distance: 30.8
click at [439, 403] on span "OT1 AM" at bounding box center [423, 403] width 34 height 13
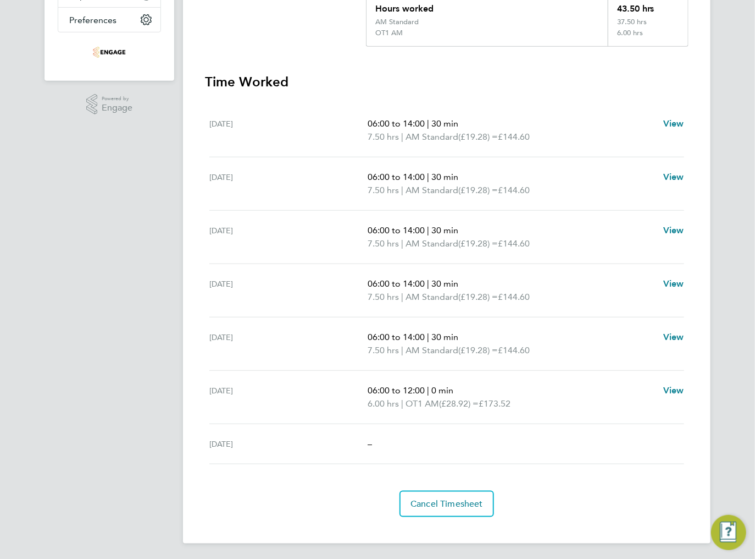
click at [462, 403] on span "(£28.92) =" at bounding box center [459, 403] width 40 height 10
drag, startPoint x: 366, startPoint y: 388, endPoint x: 462, endPoint y: 391, distance: 96.3
click at [460, 390] on div "[DATE] 06:00 to 12:00 | 0 min 6.00 hrs | OT1 AM (£28.92) = £173.52 View" at bounding box center [446, 397] width 475 height 53
click at [474, 398] on span "(£28.92) =" at bounding box center [459, 403] width 40 height 10
drag, startPoint x: 417, startPoint y: 405, endPoint x: 484, endPoint y: 405, distance: 67.1
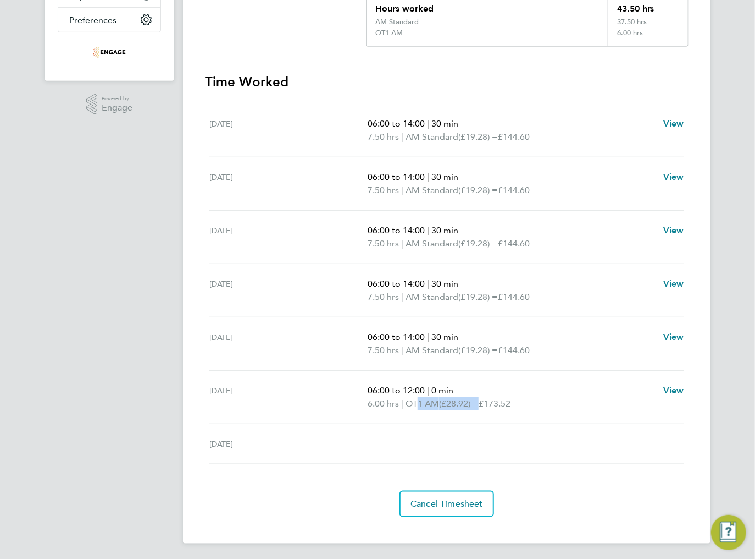
click at [484, 405] on p "6.00 hrs | OT1 AM (£28.92) = £173.52" at bounding box center [511, 403] width 287 height 13
click at [505, 405] on span "£173.52" at bounding box center [495, 403] width 32 height 10
drag, startPoint x: 369, startPoint y: 404, endPoint x: 522, endPoint y: 405, distance: 152.8
click at [521, 405] on p "6.00 hrs | OT1 AM (£28.92) = £173.52" at bounding box center [511, 403] width 287 height 13
click at [526, 404] on p "6.00 hrs | OT1 AM (£28.92) = £173.52" at bounding box center [511, 403] width 287 height 13
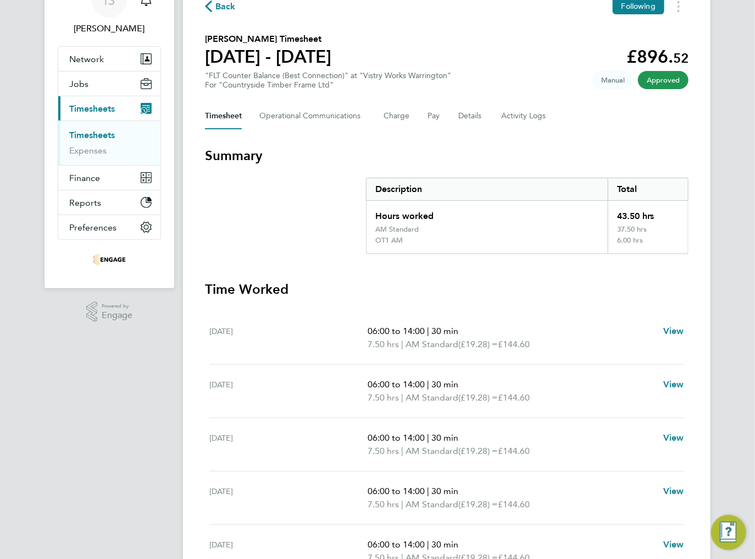
scroll to position [0, 0]
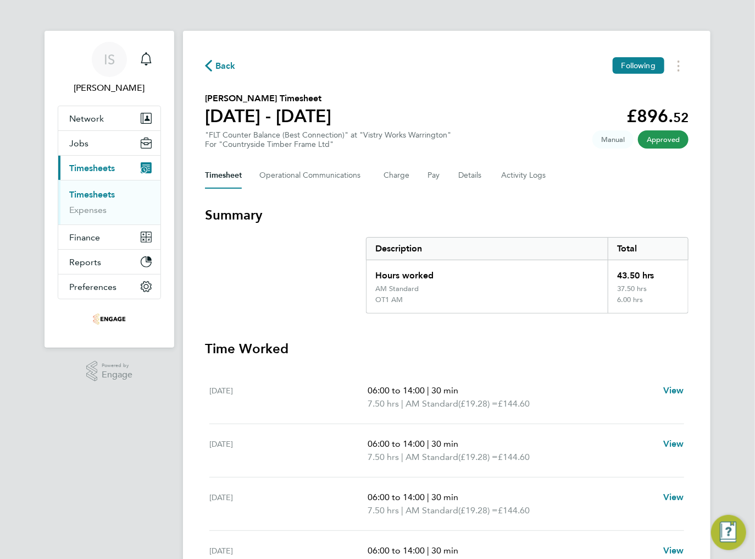
click at [202, 67] on div "Back Following [PERSON_NAME] Timesheet [DATE] - [DATE] £896. 52 "FLT Counter Ba…" at bounding box center [447, 420] width 528 height 779
click at [209, 66] on icon "button" at bounding box center [208, 66] width 7 height 12
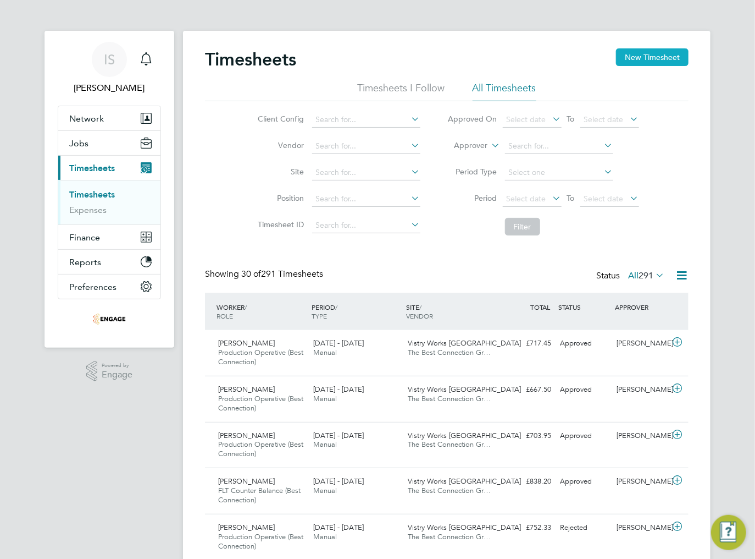
click at [646, 54] on button "New Timesheet" at bounding box center [652, 57] width 73 height 18
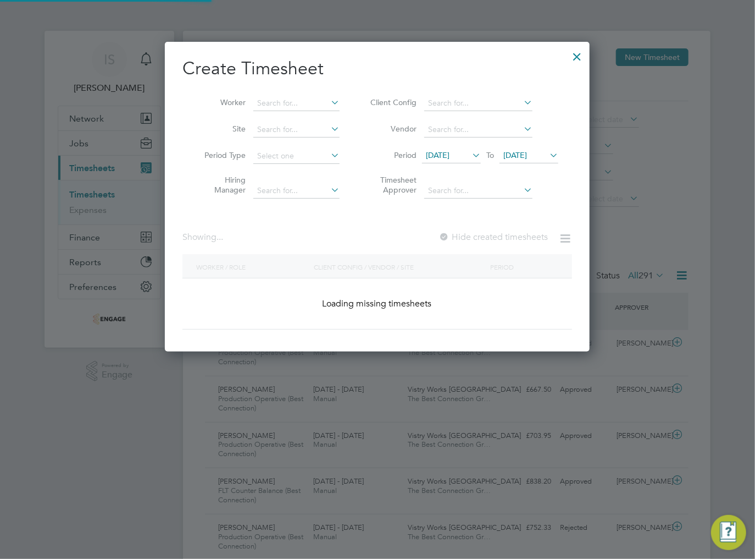
scroll to position [373, 426]
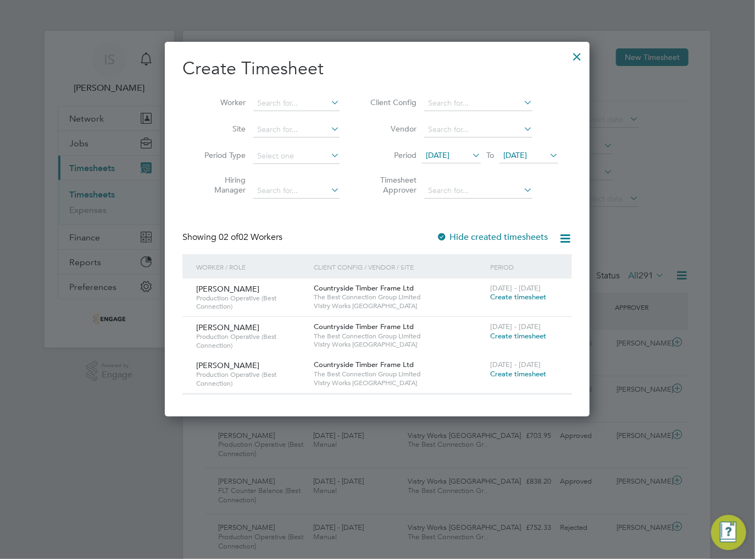
click at [438, 162] on span "[DATE]" at bounding box center [451, 155] width 59 height 15
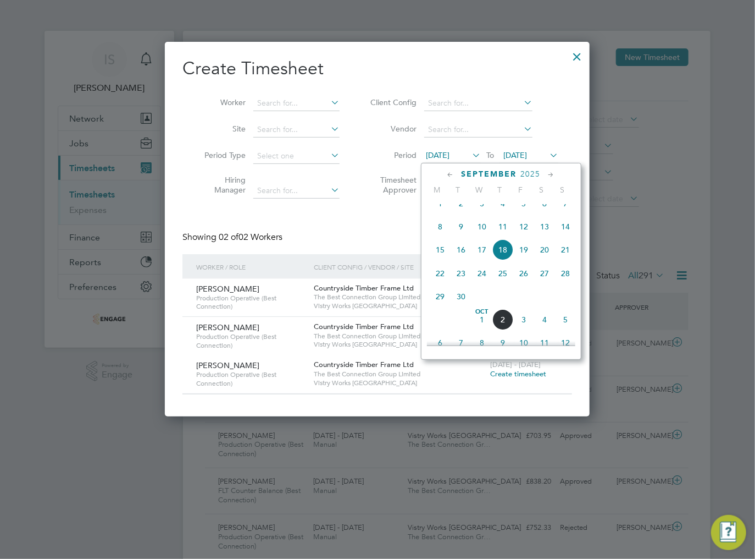
scroll to position [383, 0]
click at [440, 306] on span "29" at bounding box center [440, 295] width 21 height 21
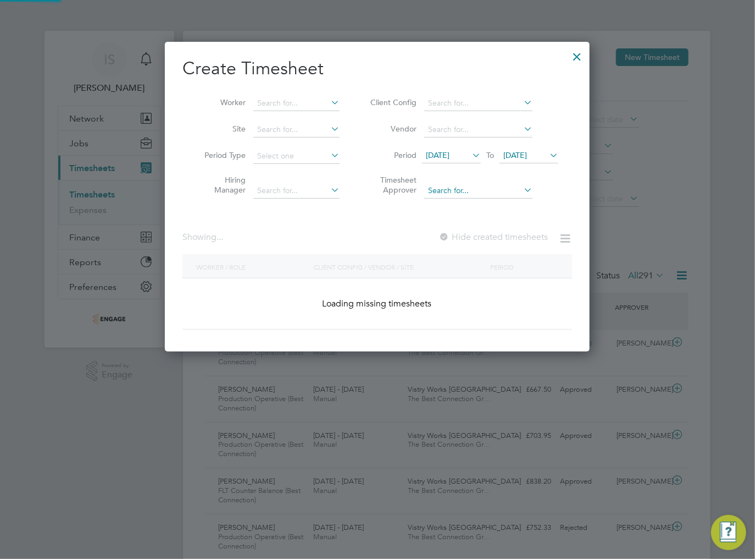
scroll to position [605, 426]
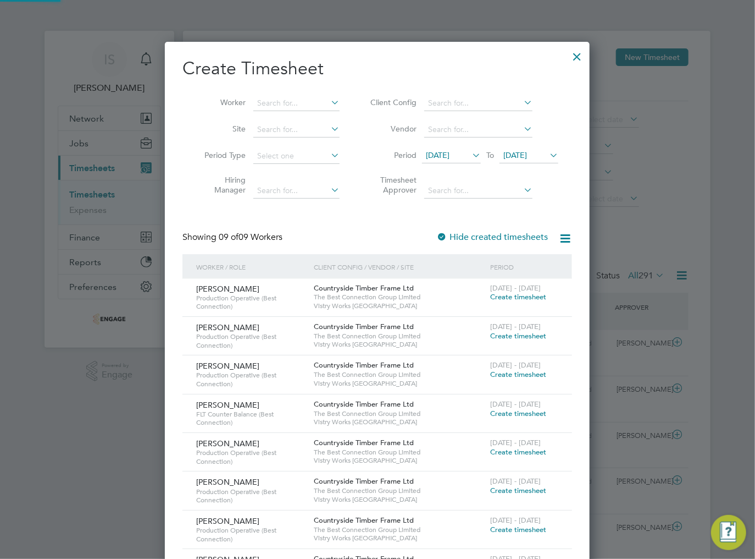
click at [527, 156] on span "[DATE]" at bounding box center [516, 155] width 24 height 10
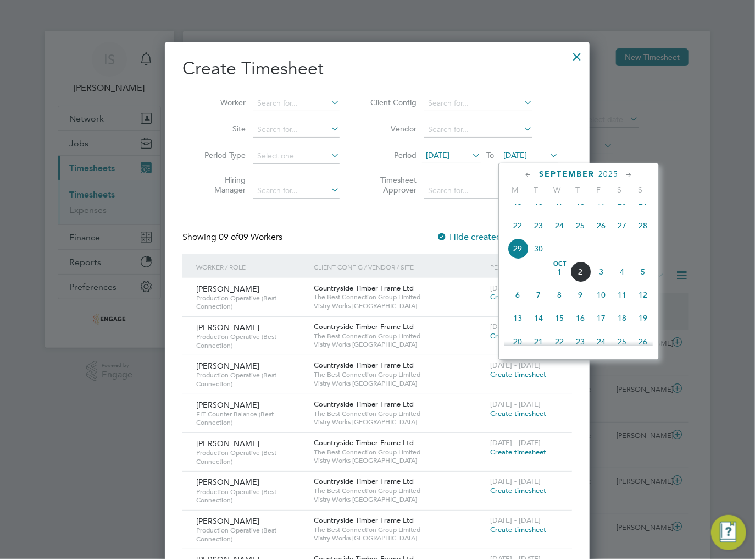
click at [644, 282] on span "5" at bounding box center [643, 271] width 21 height 21
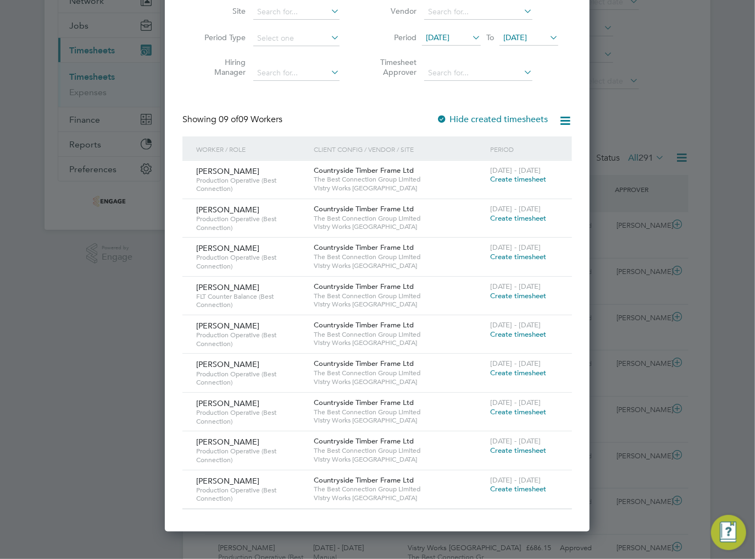
scroll to position [132, 0]
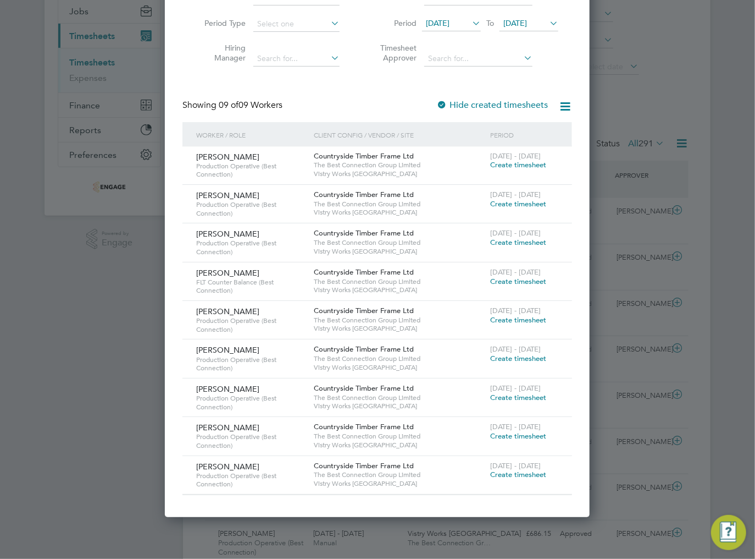
click at [499, 281] on span "Create timesheet" at bounding box center [518, 281] width 56 height 9
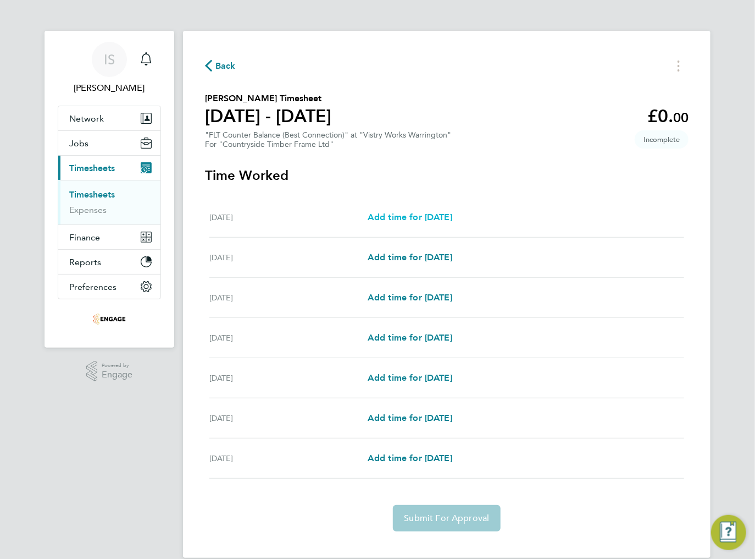
click at [402, 220] on span "Add time for [DATE]" at bounding box center [410, 217] width 85 height 10
select select "15"
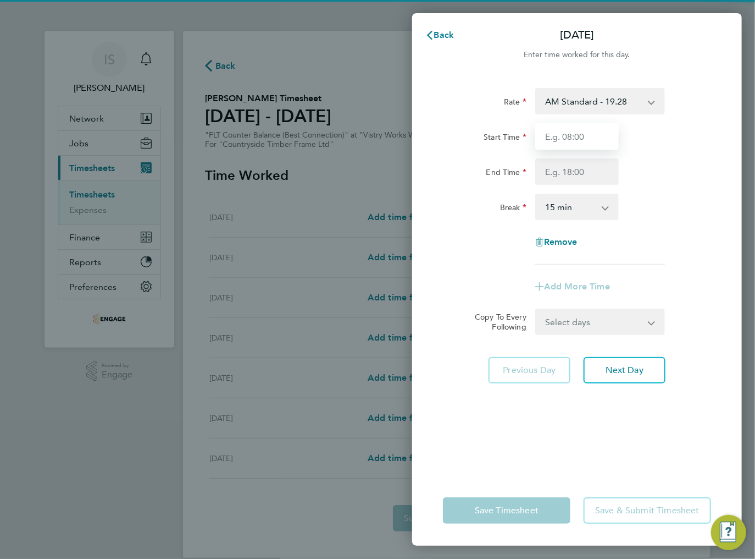
click at [573, 139] on input "Start Time" at bounding box center [577, 136] width 84 height 26
type input "06:00"
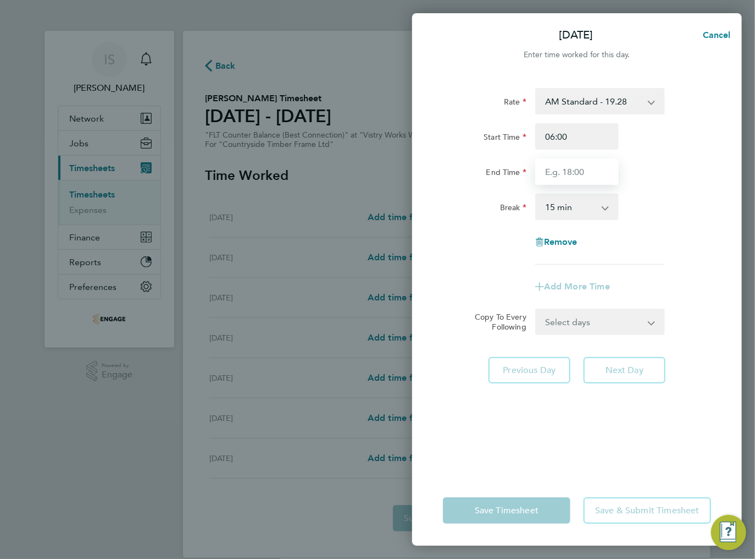
click at [570, 173] on input "End Time" at bounding box center [577, 171] width 84 height 26
type input "14:00"
click at [576, 207] on select "0 min 15 min 30 min 45 min 60 min 75 min 90 min" at bounding box center [571, 207] width 68 height 24
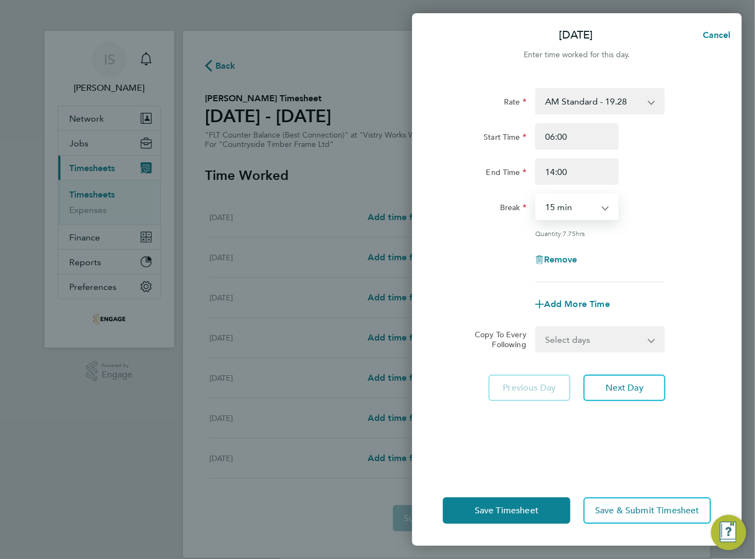
select select "30"
click at [537, 195] on select "0 min 15 min 30 min 45 min 60 min 75 min 90 min" at bounding box center [571, 207] width 68 height 24
click at [598, 334] on select "Select days Day Weekday (Mon-Fri) Weekend (Sat-Sun) [DATE] [DATE] [DATE] [DATE]…" at bounding box center [594, 339] width 115 height 24
select select "WEEKDAY"
click at [537, 327] on select "Select days Day Weekday (Mon-Fri) Weekend (Sat-Sun) [DATE] [DATE] [DATE] [DATE]…" at bounding box center [594, 339] width 115 height 24
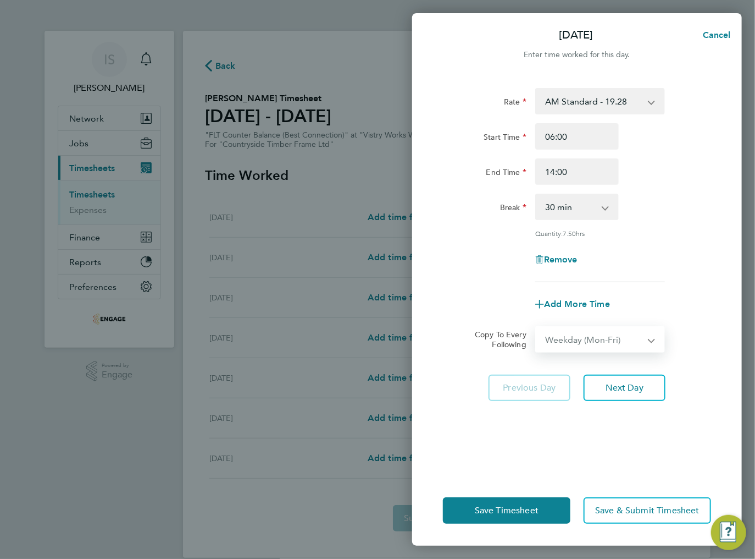
select select "[DATE]"
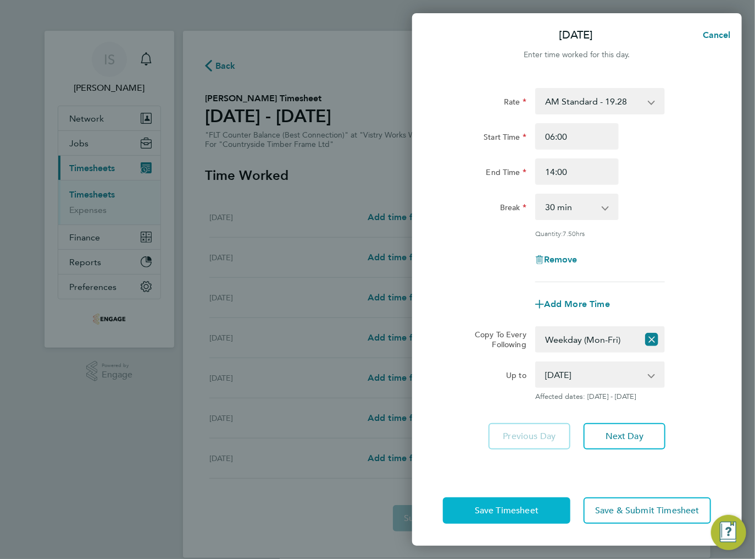
click at [501, 508] on span "Save Timesheet" at bounding box center [507, 510] width 64 height 11
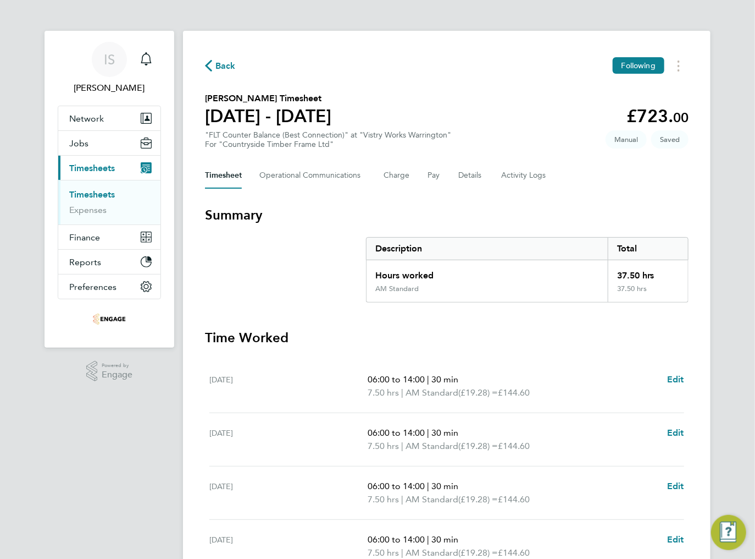
click at [218, 69] on span "Back" at bounding box center [226, 65] width 20 height 13
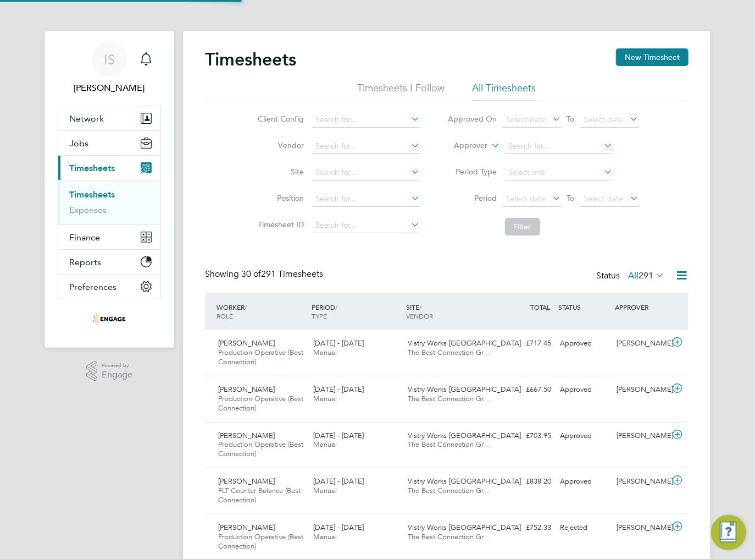
scroll to position [37, 96]
